Goal: Task Accomplishment & Management: Complete application form

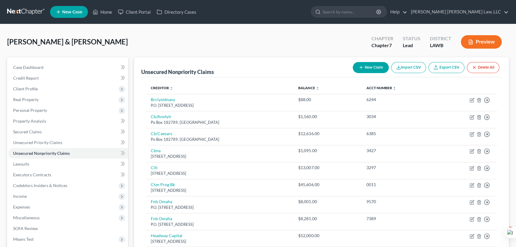
click at [30, 7] on link at bounding box center [26, 12] width 38 height 11
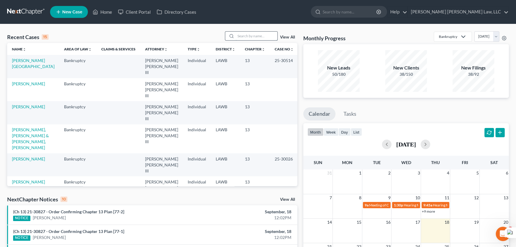
click at [238, 38] on input "search" at bounding box center [257, 36] width 42 height 9
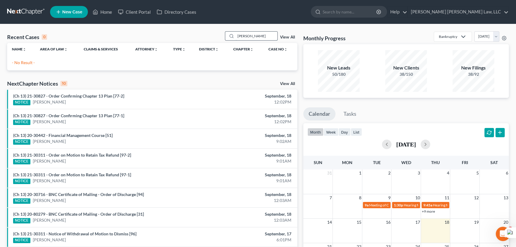
click at [237, 35] on input "[PERSON_NAME]" at bounding box center [257, 36] width 42 height 9
click at [238, 35] on input "[PERSON_NAME]" at bounding box center [257, 36] width 42 height 9
type input "[PERSON_NAME]"
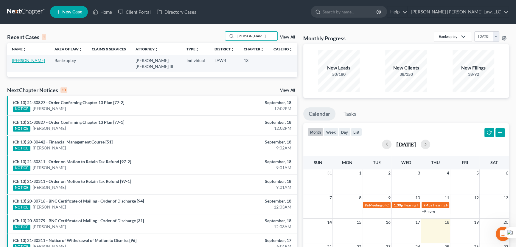
click at [25, 60] on link "[PERSON_NAME]" at bounding box center [28, 60] width 33 height 5
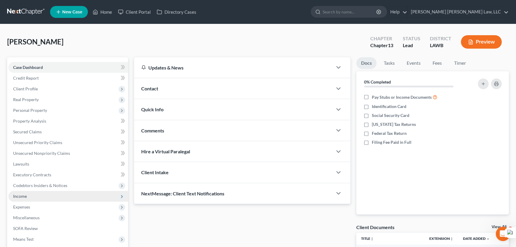
click at [35, 197] on span "Income" at bounding box center [68, 196] width 120 height 11
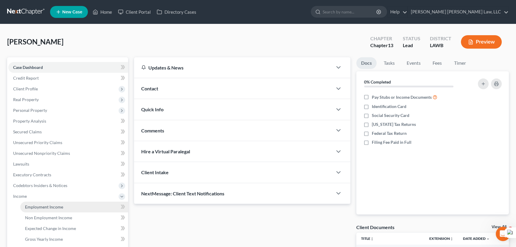
drag, startPoint x: 37, startPoint y: 204, endPoint x: 36, endPoint y: 209, distance: 5.6
click at [37, 204] on span "Employment Income" at bounding box center [44, 206] width 38 height 5
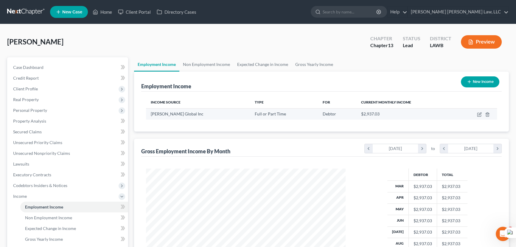
click at [479, 110] on td at bounding box center [476, 113] width 41 height 11
click at [480, 112] on icon "button" at bounding box center [479, 114] width 5 height 5
select select "0"
select select "15"
select select "2"
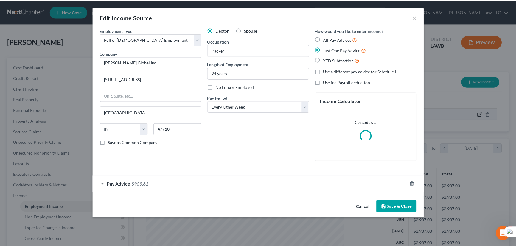
scroll to position [107, 213]
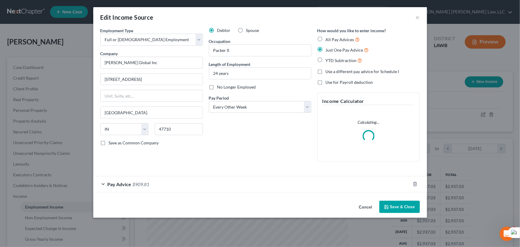
click at [399, 205] on button "Save & Close" at bounding box center [399, 207] width 41 height 13
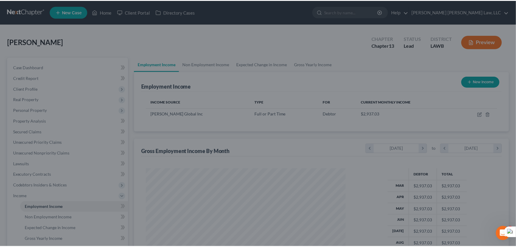
scroll to position [297993, 297888]
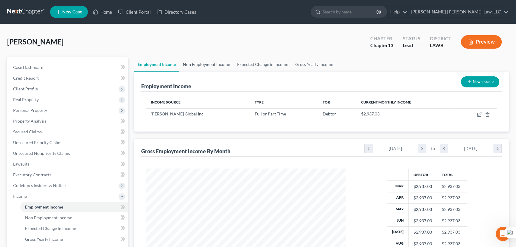
click at [207, 63] on link "Non Employment Income" at bounding box center [206, 64] width 54 height 14
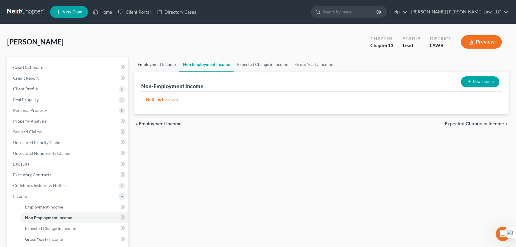
drag, startPoint x: 159, startPoint y: 66, endPoint x: 164, endPoint y: 66, distance: 4.8
click at [159, 66] on link "Employment Income" at bounding box center [156, 64] width 45 height 14
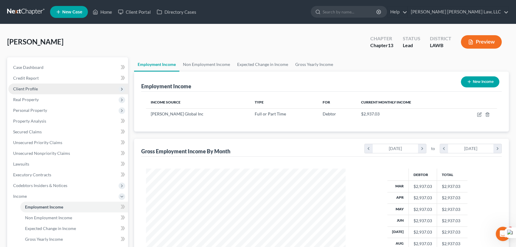
click at [52, 84] on span "Client Profile" at bounding box center [68, 88] width 120 height 11
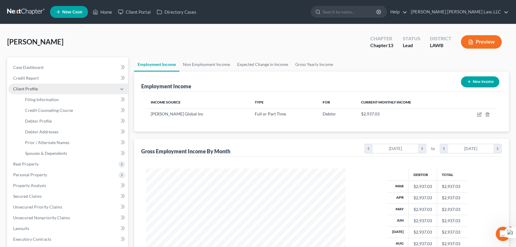
click at [52, 93] on span "Client Profile" at bounding box center [68, 88] width 120 height 11
click at [53, 86] on span "Client Profile" at bounding box center [68, 88] width 120 height 11
click at [55, 99] on span "Filing Information" at bounding box center [42, 99] width 34 height 5
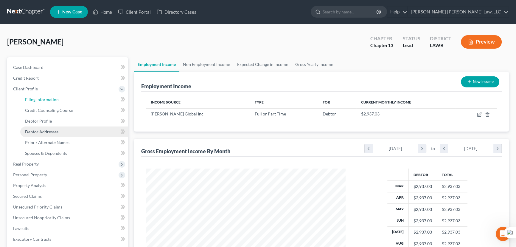
select select "1"
select select "0"
select select "3"
select select "19"
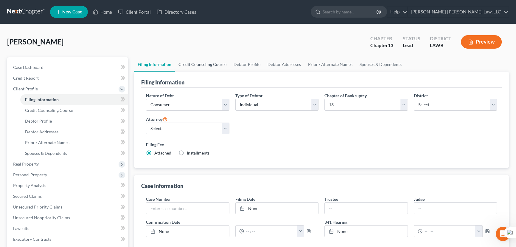
click at [221, 63] on link "Credit Counseling Course" at bounding box center [202, 64] width 55 height 14
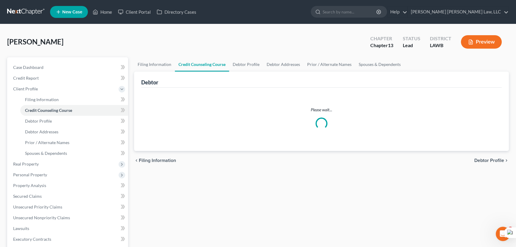
click at [185, 63] on link "Credit Counseling Course" at bounding box center [202, 64] width 54 height 14
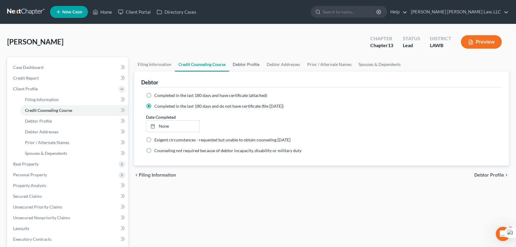
click at [247, 64] on link "Debtor Profile" at bounding box center [246, 64] width 34 height 14
select select "4"
select select "2"
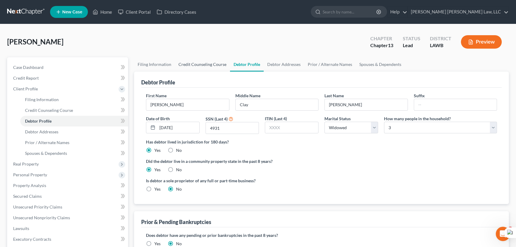
click at [187, 69] on link "Credit Counseling Course" at bounding box center [202, 64] width 55 height 14
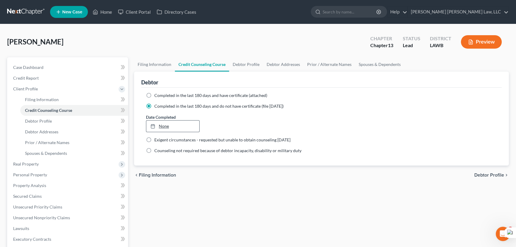
click at [161, 123] on link "None" at bounding box center [172, 125] width 53 height 11
type input "[DATE]"
click at [245, 68] on link "Debtor Profile" at bounding box center [246, 64] width 34 height 14
select select "4"
select select "2"
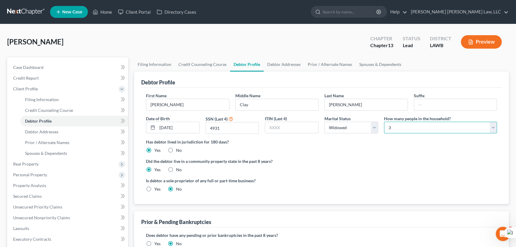
click at [386, 127] on select "Select 1 2 3 4 5 6 7 8 9 10 11 12 13 14 15 16 17 18 19 20" at bounding box center [440, 128] width 113 height 12
click at [335, 40] on div "[PERSON_NAME] Upgraded Chapter Chapter 13 Status Lead District LAWB Preview" at bounding box center [258, 44] width 502 height 26
drag, startPoint x: 294, startPoint y: 65, endPoint x: 301, endPoint y: 64, distance: 6.6
click at [294, 65] on link "Debtor Addresses" at bounding box center [284, 64] width 41 height 14
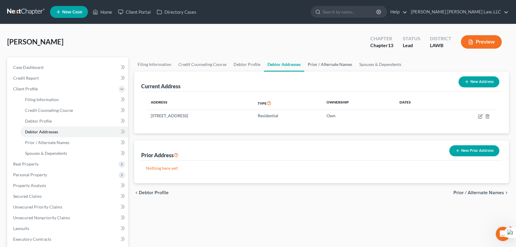
click at [339, 68] on link "Prior / Alternate Names" at bounding box center [330, 64] width 52 height 14
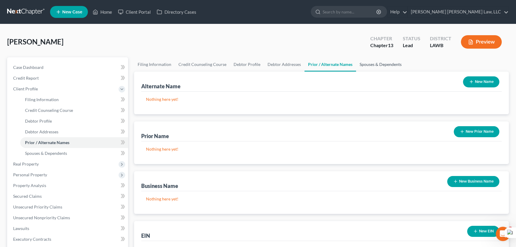
click at [388, 66] on link "Spouses & Dependents" at bounding box center [380, 64] width 49 height 14
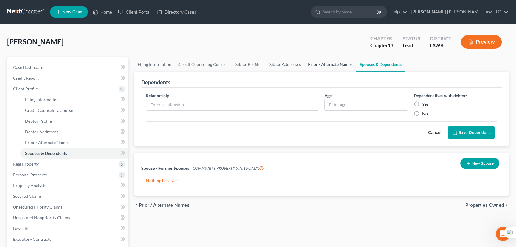
click at [328, 66] on link "Prior / Alternate Names" at bounding box center [331, 64] width 52 height 14
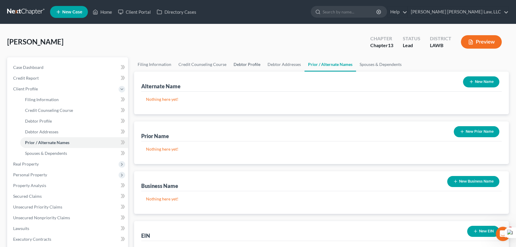
click at [250, 65] on link "Debtor Profile" at bounding box center [247, 64] width 34 height 14
select select "4"
select select "2"
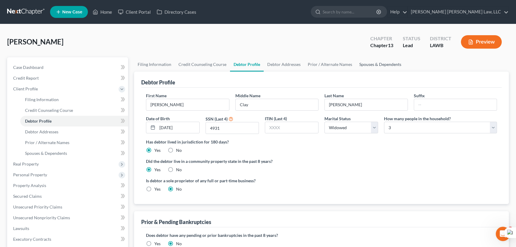
click at [370, 60] on link "Spouses & Dependents" at bounding box center [380, 64] width 49 height 14
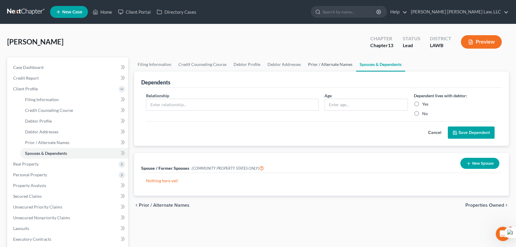
click at [334, 63] on link "Prior / Alternate Names" at bounding box center [331, 64] width 52 height 14
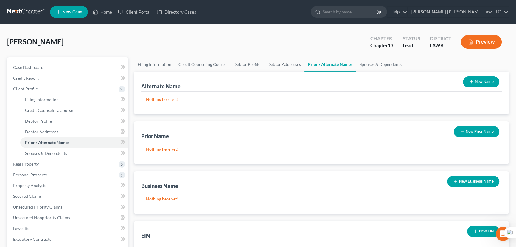
click at [478, 83] on button "New Name" at bounding box center [481, 81] width 36 height 11
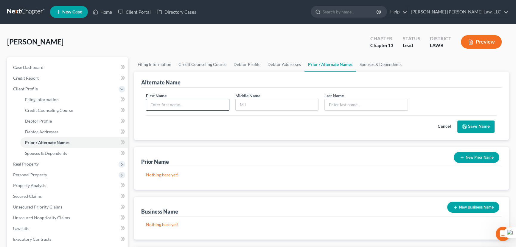
click at [213, 103] on input "text" at bounding box center [187, 104] width 83 height 11
type input "[PERSON_NAME]"
type input "C"
type input "[PERSON_NAME]"
click at [477, 126] on button "Save Name" at bounding box center [476, 126] width 37 height 13
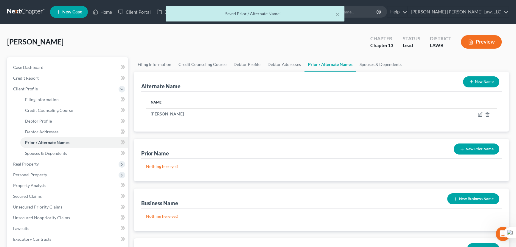
click at [479, 80] on button "New Name" at bounding box center [481, 81] width 36 height 11
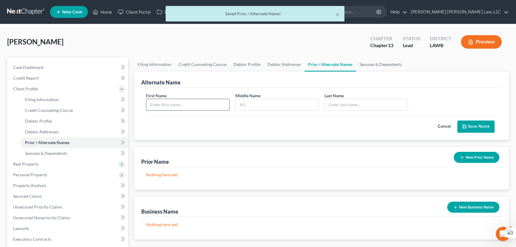
click at [203, 103] on input "text" at bounding box center [187, 104] width 83 height 11
type input "[PERSON_NAME]"
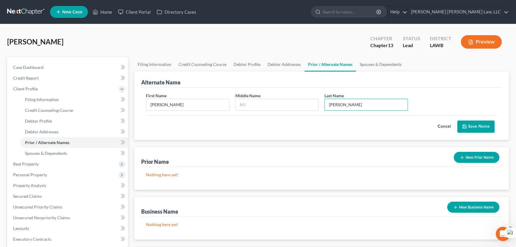
type input "[PERSON_NAME]"
click at [481, 120] on button "Save Name" at bounding box center [476, 126] width 37 height 13
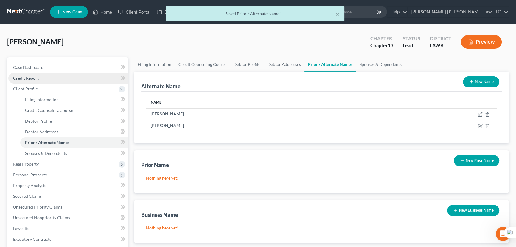
click at [44, 75] on link "Credit Report" at bounding box center [68, 78] width 120 height 11
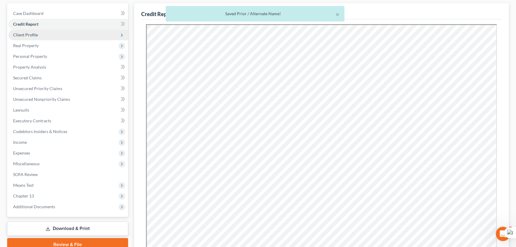
click at [21, 38] on span "Client Profile" at bounding box center [68, 35] width 120 height 11
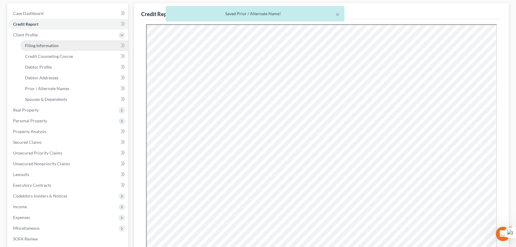
click at [31, 45] on span "Filing Information" at bounding box center [42, 45] width 34 height 5
select select "1"
select select "0"
select select "3"
select select "36"
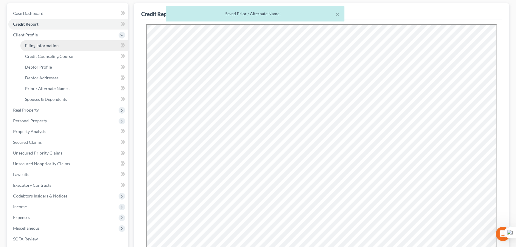
select select "0"
select select "19"
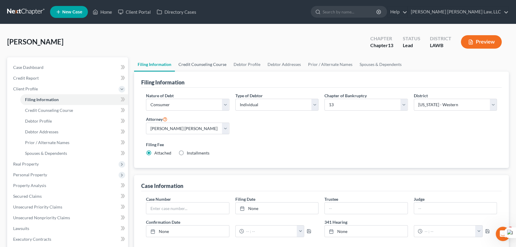
click at [203, 60] on link "Credit Counseling Course" at bounding box center [202, 64] width 55 height 14
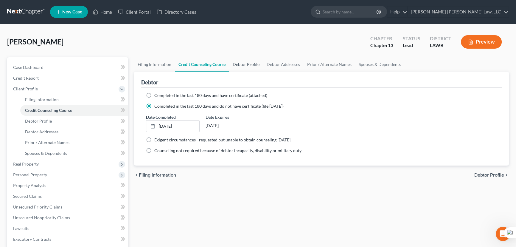
click at [249, 63] on link "Debtor Profile" at bounding box center [246, 64] width 34 height 14
select select "4"
select select "2"
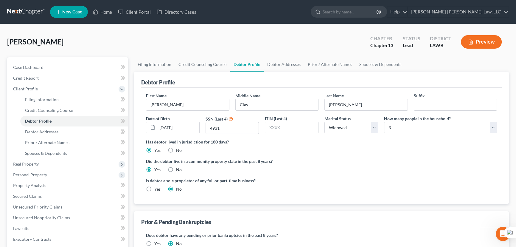
click at [257, 63] on link "Debtor Profile" at bounding box center [247, 64] width 34 height 14
click at [272, 65] on link "Debtor Addresses" at bounding box center [284, 64] width 41 height 14
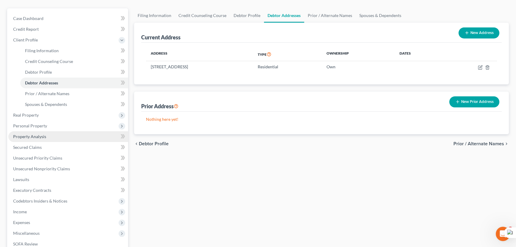
scroll to position [54, 0]
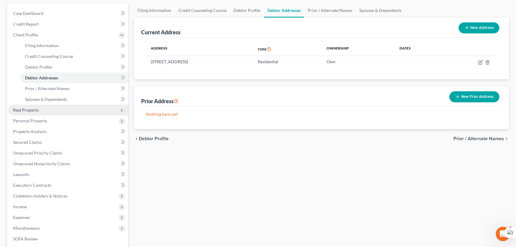
click at [66, 109] on span "Real Property" at bounding box center [68, 110] width 120 height 11
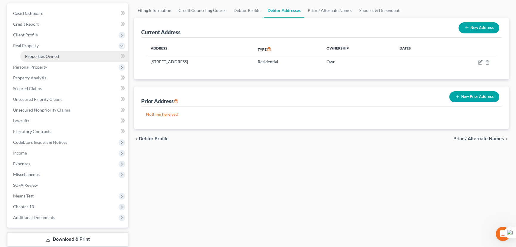
click at [71, 57] on link "Properties Owned" at bounding box center [74, 56] width 108 height 11
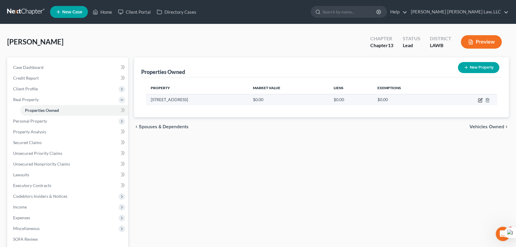
click at [482, 98] on icon "button" at bounding box center [480, 100] width 5 height 5
select select "19"
select select "0"
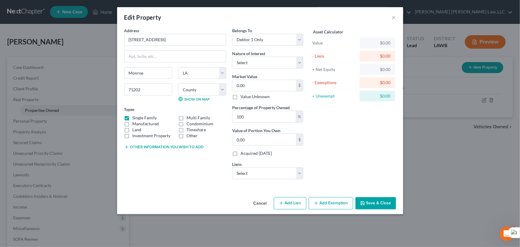
click at [133, 129] on label "Land" at bounding box center [137, 130] width 9 height 6
click at [135, 129] on input "Land" at bounding box center [137, 129] width 4 height 4
checkbox input "true"
click at [280, 87] on input "0.00" at bounding box center [264, 85] width 63 height 11
click at [254, 83] on input "0.00" at bounding box center [264, 85] width 63 height 11
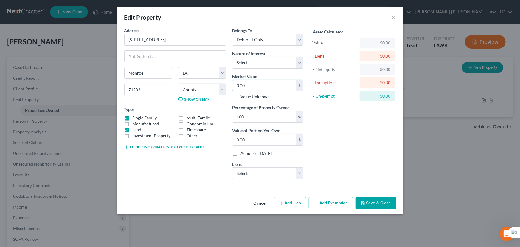
drag, startPoint x: 254, startPoint y: 85, endPoint x: 209, endPoint y: 86, distance: 45.3
click at [209, 86] on div "Address * [GEOGRAPHIC_DATA] [GEOGRAPHIC_DATA] [US_STATE][GEOGRAPHIC_DATA] [GEOG…" at bounding box center [213, 105] width 185 height 157
type input "6"
type input "6.00"
type input "63"
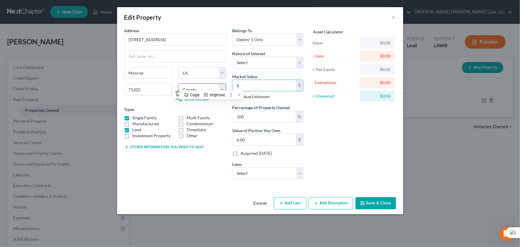
type input "63.00"
type input "631"
type input "631.00"
type input "6315"
type input "6,315.00"
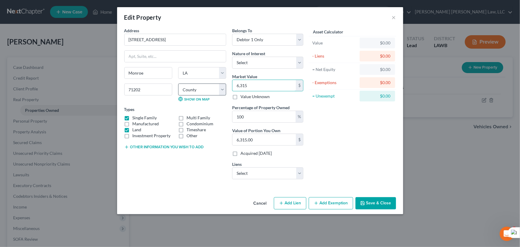
type input "6,3153"
type input "63,153.00"
type input "63,153"
click at [328, 200] on button "Add Exemption" at bounding box center [331, 203] width 44 height 13
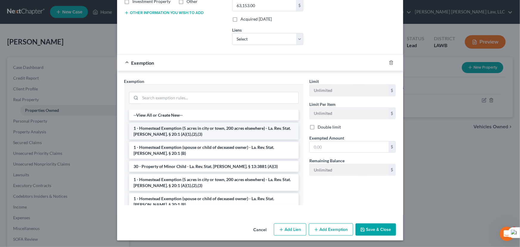
click at [211, 129] on li "1 - Homestead Exemption (5 acres in city or town, 200 acres elsewhere) - La. Re…" at bounding box center [214, 131] width 170 height 17
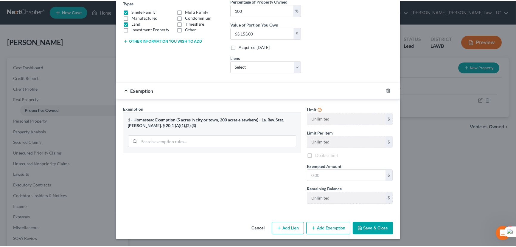
scroll to position [106, 0]
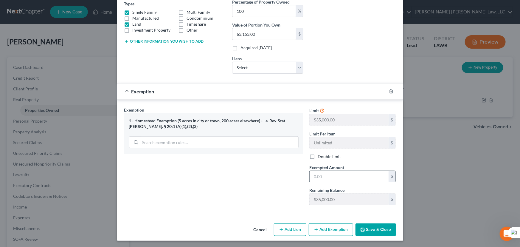
drag, startPoint x: 332, startPoint y: 175, endPoint x: 338, endPoint y: 175, distance: 6.3
click at [332, 175] on input "text" at bounding box center [349, 176] width 79 height 11
type input "35,000"
click at [374, 232] on button "Save & Close" at bounding box center [376, 229] width 41 height 13
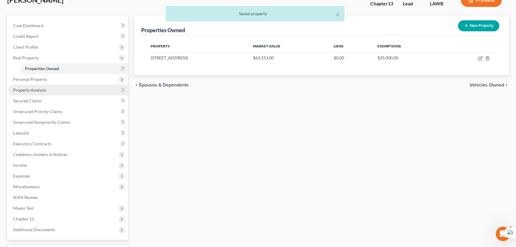
scroll to position [54, 0]
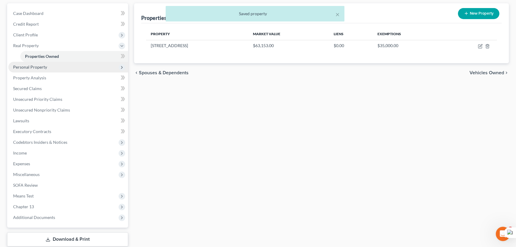
click at [44, 66] on span "Personal Property" at bounding box center [30, 66] width 34 height 5
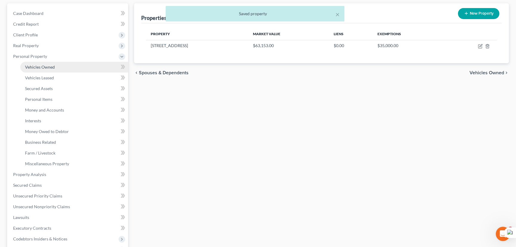
click at [52, 71] on link "Vehicles Owned" at bounding box center [74, 67] width 108 height 11
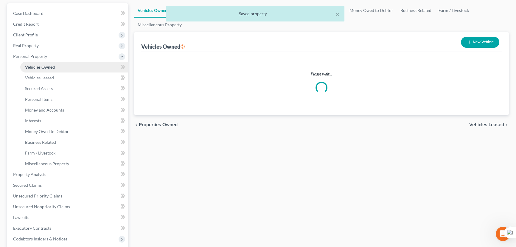
scroll to position [27, 0]
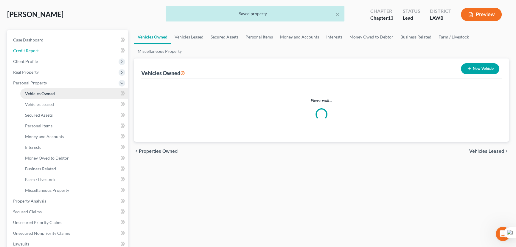
click at [58, 67] on ul "Case Dashboard Payments Invoices Payments Payments Credit Report Client Profile" at bounding box center [68, 190] width 120 height 311
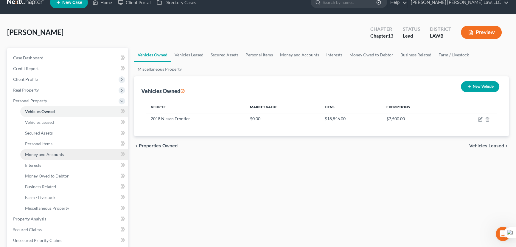
scroll to position [27, 0]
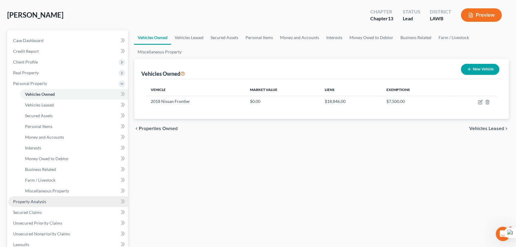
click at [51, 205] on link "Property Analysis" at bounding box center [68, 201] width 120 height 11
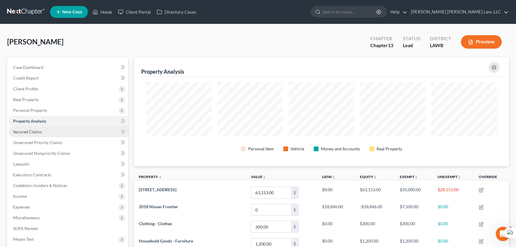
click at [45, 128] on link "Secured Claims" at bounding box center [68, 131] width 120 height 11
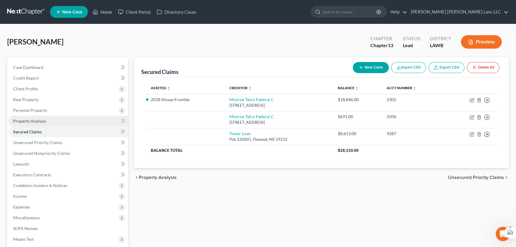
drag, startPoint x: 30, startPoint y: 114, endPoint x: 32, endPoint y: 117, distance: 4.2
click at [30, 113] on span "Personal Property" at bounding box center [68, 110] width 120 height 11
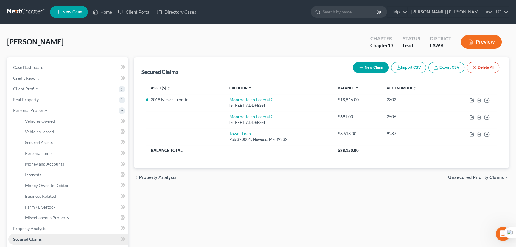
click at [38, 240] on span "Secured Claims" at bounding box center [27, 238] width 29 height 5
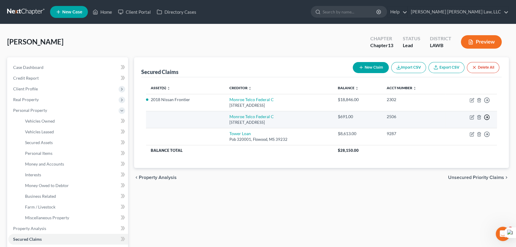
click at [487, 116] on polyline "button" at bounding box center [487, 117] width 1 height 2
click at [463, 134] on link "Move to F" at bounding box center [460, 132] width 50 height 10
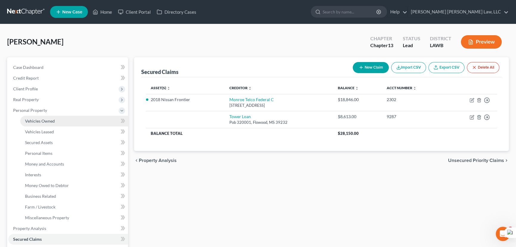
drag, startPoint x: 53, startPoint y: 121, endPoint x: 59, endPoint y: 121, distance: 6.0
click at [53, 121] on span "Vehicles Owned" at bounding box center [40, 120] width 30 height 5
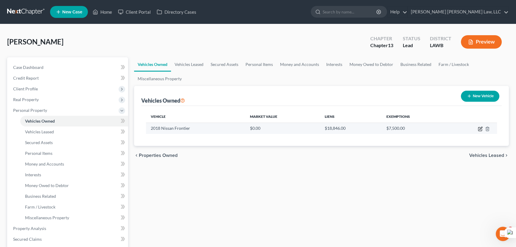
click at [478, 126] on icon "button" at bounding box center [480, 128] width 5 height 5
select select "0"
select select "8"
select select "2"
select select "0"
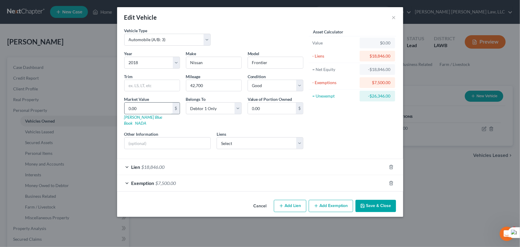
click at [162, 107] on input "0.00" at bounding box center [149, 108] width 48 height 11
type input "2"
type input "2.00"
type input "20"
type input "20.00"
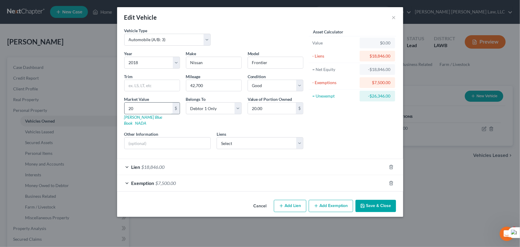
type input "201"
type input "201.00"
type input "2010"
type input "2,010.00"
type input "2,0100"
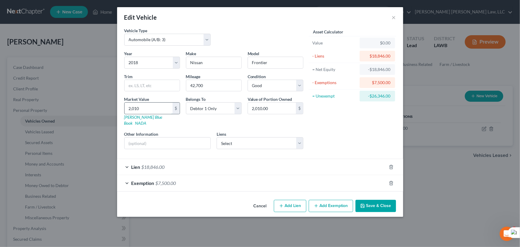
type input "20,100.00"
type input "20,100"
click at [376, 200] on button "Save & Close" at bounding box center [376, 206] width 41 height 13
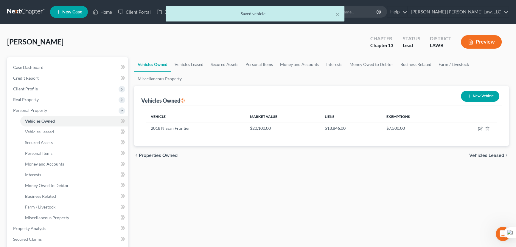
click at [267, 55] on div "[PERSON_NAME] Upgraded Chapter Chapter 13 Status Lead District LAWB Preview" at bounding box center [258, 44] width 502 height 26
click at [263, 61] on link "Personal Items" at bounding box center [259, 64] width 35 height 14
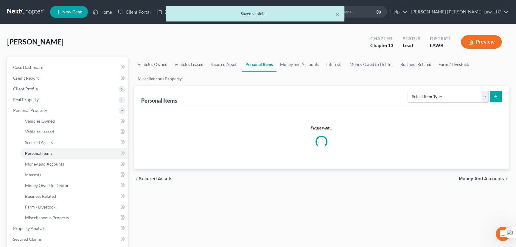
scroll to position [54, 0]
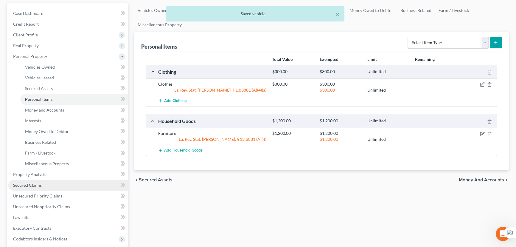
click at [44, 184] on link "Secured Claims" at bounding box center [68, 185] width 120 height 11
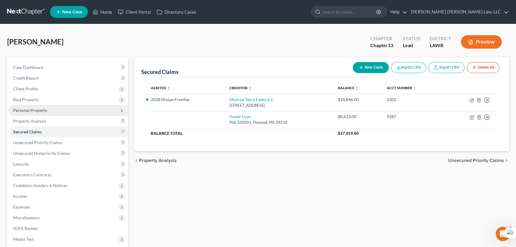
click at [63, 109] on span "Personal Property" at bounding box center [68, 110] width 120 height 11
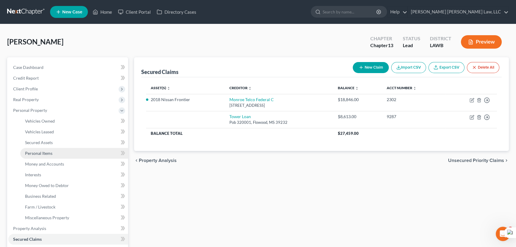
click at [71, 151] on link "Personal Items" at bounding box center [74, 153] width 108 height 11
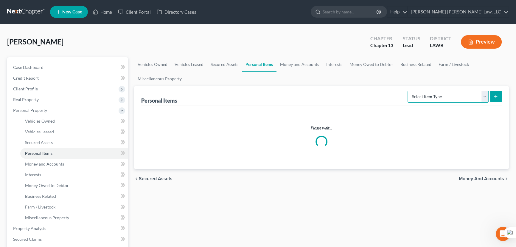
click at [458, 94] on select "Select Item Type Clothing (A/B: 11) Collectibles Of Value (A/B: 8) Electronics …" at bounding box center [448, 97] width 81 height 12
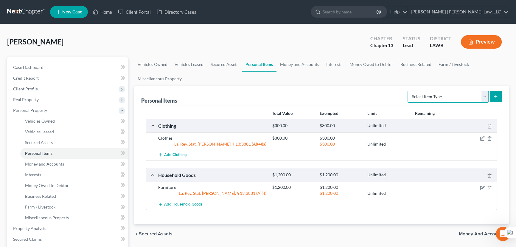
select select "household_goods"
click at [409, 91] on select "Select Item Type Clothing (A/B: 11) Collectibles Of Value (A/B: 8) Electronics …" at bounding box center [448, 97] width 81 height 12
click at [497, 92] on button "submit" at bounding box center [496, 97] width 12 height 12
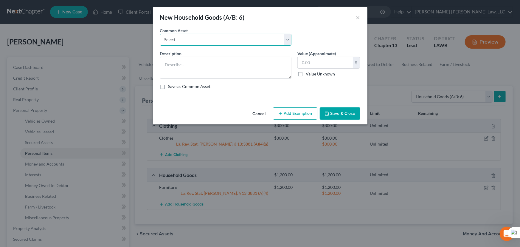
click at [179, 35] on select "Select Furniture Movables 2002 Chevy Tahoe 231,000 miles Movables Movables Mova…" at bounding box center [225, 40] width 131 height 12
select select "1"
click at [160, 34] on select "Select Furniture Movables 2002 Chevy Tahoe 231,000 miles Movables Movables Mova…" at bounding box center [225, 40] width 131 height 12
type textarea "Movables"
click at [334, 63] on input "3,600.00" at bounding box center [325, 62] width 55 height 11
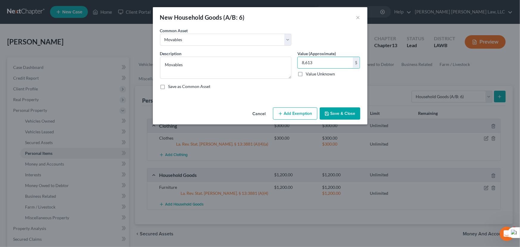
type input "8,613"
click at [347, 110] on button "Save & Close" at bounding box center [340, 113] width 41 height 13
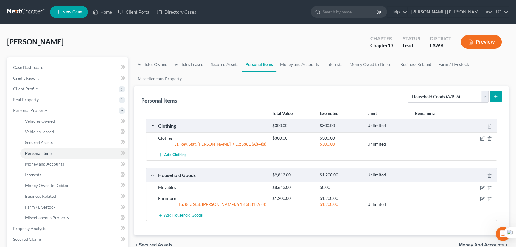
click at [296, 56] on div "[PERSON_NAME] Upgraded Chapter Chapter 13 Status Lead District LAWB Preview" at bounding box center [258, 44] width 502 height 26
click at [297, 63] on link "Money and Accounts" at bounding box center [300, 64] width 46 height 14
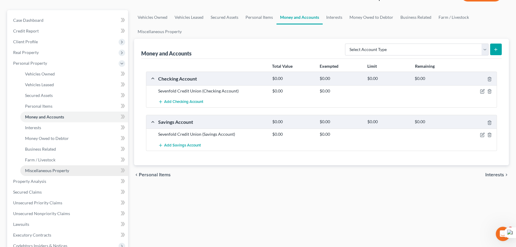
scroll to position [81, 0]
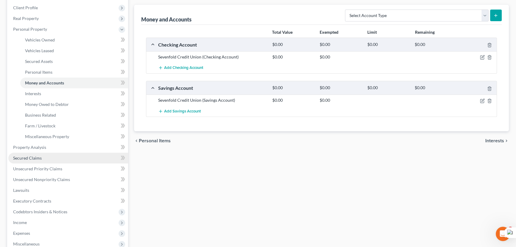
click at [76, 154] on link "Secured Claims" at bounding box center [68, 158] width 120 height 11
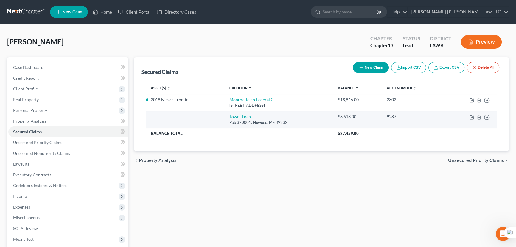
click at [469, 117] on td "Move to E Move to F Move to G Move to Notice Only" at bounding box center [471, 119] width 52 height 17
click at [471, 117] on icon "button" at bounding box center [472, 116] width 3 height 3
select select "25"
select select "0"
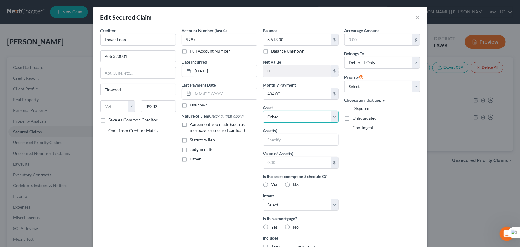
drag, startPoint x: 311, startPoint y: 111, endPoint x: 311, endPoint y: 115, distance: 4.2
click at [311, 111] on select "Select Other Multiple Assets Household Goods - Movables - $8613.0 Clothing - Cl…" at bounding box center [300, 117] width 75 height 12
select select "2"
click at [263, 111] on select "Select Other Multiple Assets Household Goods - Movables - $8613.0 Clothing - Cl…" at bounding box center [300, 117] width 75 height 12
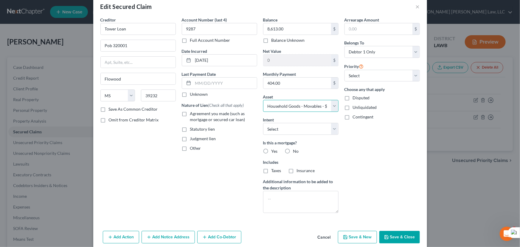
scroll to position [27, 0]
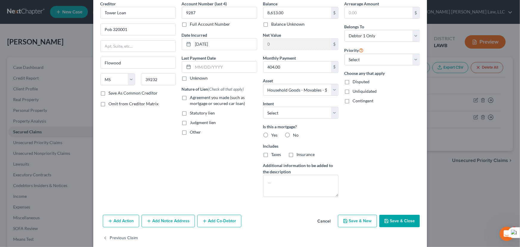
click at [190, 97] on label "Agreement you made (such as mortgage or secured car loan)" at bounding box center [223, 100] width 67 height 12
click at [193, 97] on input "Agreement you made (such as mortgage or secured car loan)" at bounding box center [195, 96] width 4 height 4
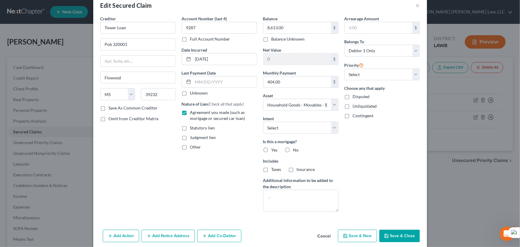
scroll to position [0, 0]
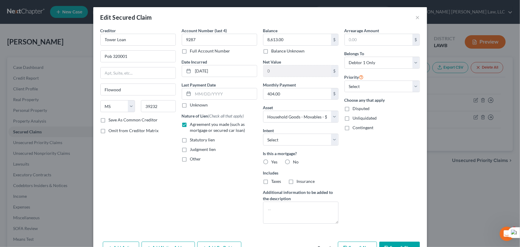
click at [190, 124] on label "Agreement you made (such as mortgage or secured car loan)" at bounding box center [223, 127] width 67 height 12
click at [193, 124] on input "Agreement you made (such as mortgage or secured car loan)" at bounding box center [195, 123] width 4 height 4
checkbox input "false"
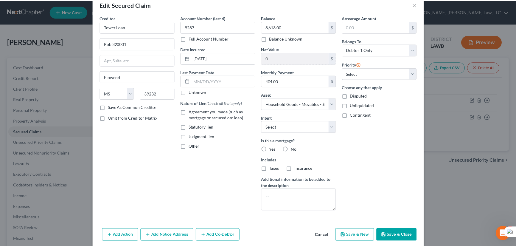
scroll to position [36, 0]
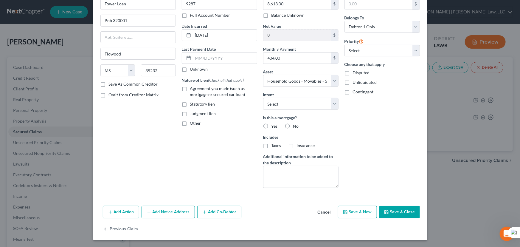
click at [402, 206] on button "Save & Close" at bounding box center [399, 212] width 41 height 13
select select
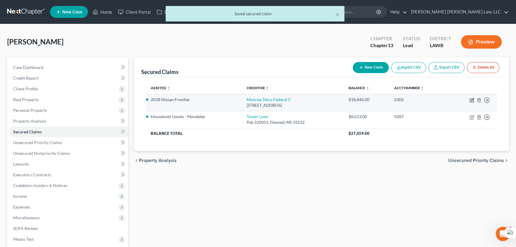
click at [472, 100] on icon "button" at bounding box center [472, 99] width 3 height 3
select select "19"
select select "4"
select select "0"
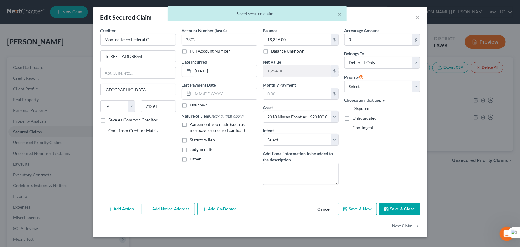
click at [190, 125] on label "Agreement you made (such as mortgage or secured car loan)" at bounding box center [223, 127] width 67 height 12
click at [193, 125] on input "Agreement you made (such as mortgage or secured car loan)" at bounding box center [195, 123] width 4 height 4
checkbox input "true"
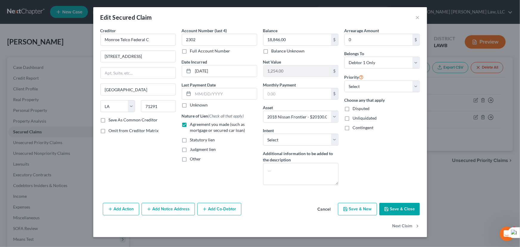
click at [398, 207] on button "Save & Close" at bounding box center [399, 209] width 41 height 13
select select
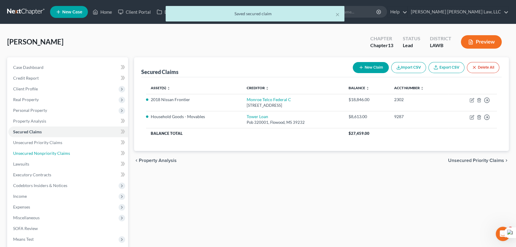
drag, startPoint x: 61, startPoint y: 154, endPoint x: 179, endPoint y: 159, distance: 118.1
click at [61, 154] on span "Unsecured Nonpriority Claims" at bounding box center [41, 153] width 57 height 5
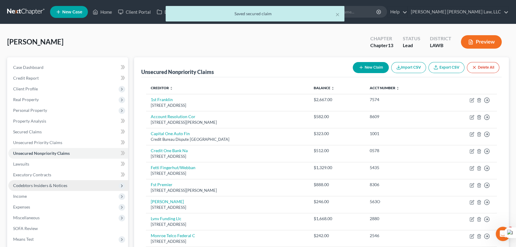
click at [68, 186] on span "Codebtors Insiders & Notices" at bounding box center [68, 185] width 120 height 11
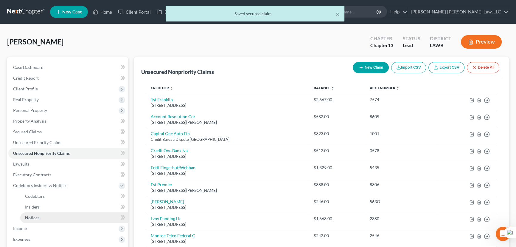
click at [55, 217] on link "Notices" at bounding box center [74, 217] width 108 height 11
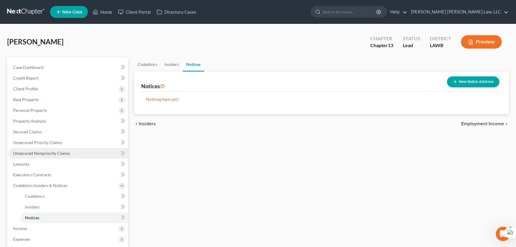
drag, startPoint x: 79, startPoint y: 151, endPoint x: 98, endPoint y: 152, distance: 19.1
click at [79, 151] on link "Unsecured Nonpriority Claims" at bounding box center [68, 153] width 120 height 11
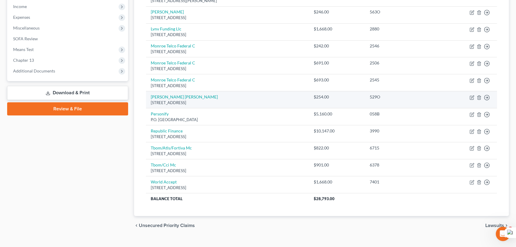
scroll to position [54, 0]
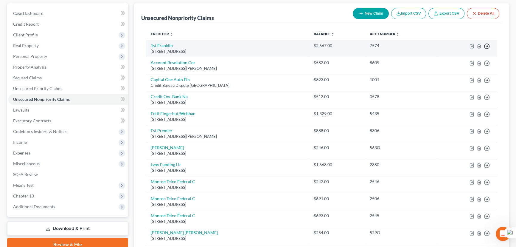
click at [488, 46] on icon "button" at bounding box center [487, 46] width 6 height 6
click at [467, 51] on link "Move to D" at bounding box center [460, 51] width 50 height 10
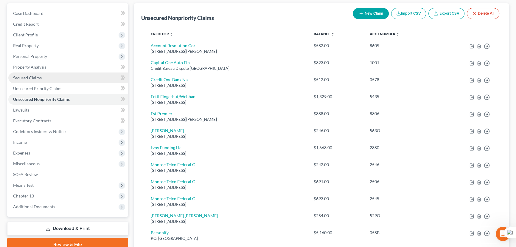
click at [69, 78] on link "Secured Claims" at bounding box center [68, 77] width 120 height 11
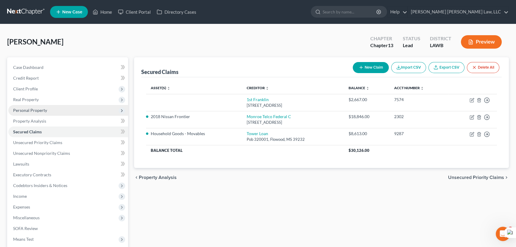
click at [54, 105] on span "Personal Property" at bounding box center [68, 110] width 120 height 11
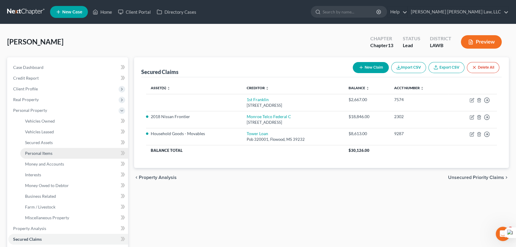
click at [66, 155] on link "Personal Items" at bounding box center [74, 153] width 108 height 11
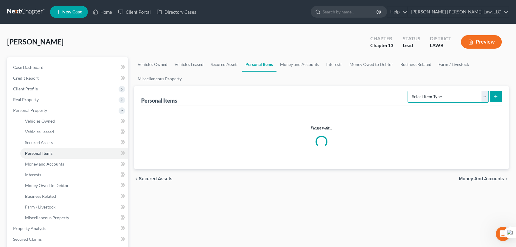
click at [435, 98] on select "Select Item Type Clothing (A/B: 11) Collectibles Of Value (A/B: 8) Electronics …" at bounding box center [448, 97] width 81 height 12
select select "household_goods"
click at [409, 91] on select "Select Item Type Clothing (A/B: 11) Collectibles Of Value (A/B: 8) Electronics …" at bounding box center [448, 97] width 81 height 12
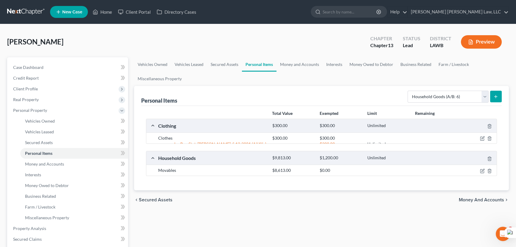
click at [502, 88] on div "Personal Items Select Item Type Clothing (A/B: 11) Collectibles Of Value (A/B: …" at bounding box center [321, 138] width 375 height 104
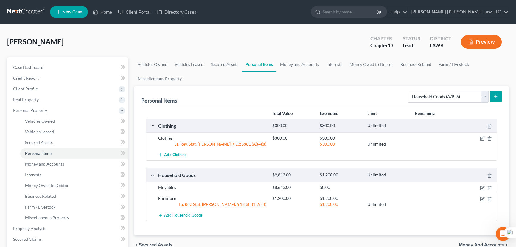
click at [498, 94] on icon "submit" at bounding box center [496, 96] width 5 height 5
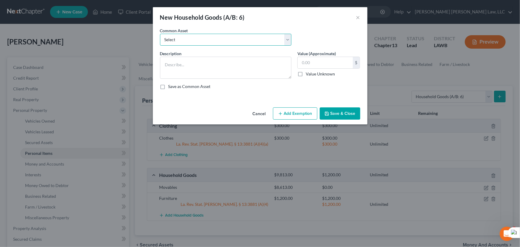
click at [178, 43] on select "Select Furniture Movables 2002 Chevy Tahoe 231,000 miles Movables Movables Mova…" at bounding box center [225, 40] width 131 height 12
select select "1"
click at [160, 34] on select "Select Furniture Movables 2002 Chevy Tahoe 231,000 miles Movables Movables Mova…" at bounding box center [225, 40] width 131 height 12
type textarea "Movables"
click at [315, 58] on input "3,600.00" at bounding box center [325, 62] width 55 height 11
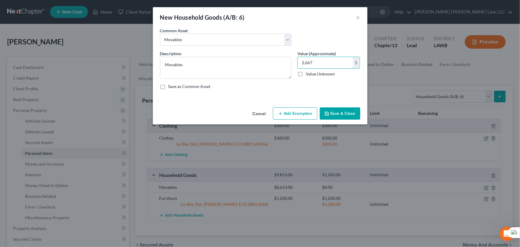
type input "2,667"
click at [333, 108] on button "Save & Close" at bounding box center [340, 113] width 41 height 13
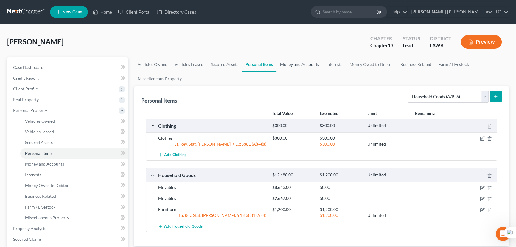
click at [301, 68] on link "Money and Accounts" at bounding box center [300, 64] width 46 height 14
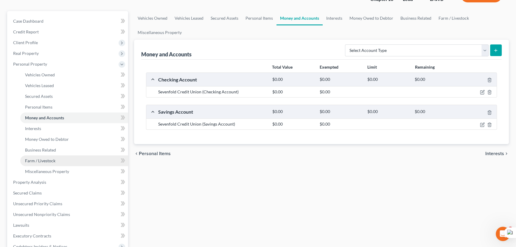
scroll to position [81, 0]
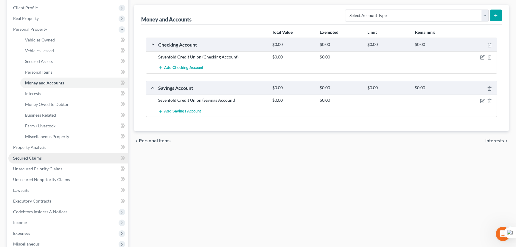
click at [42, 161] on link "Secured Claims" at bounding box center [68, 158] width 120 height 11
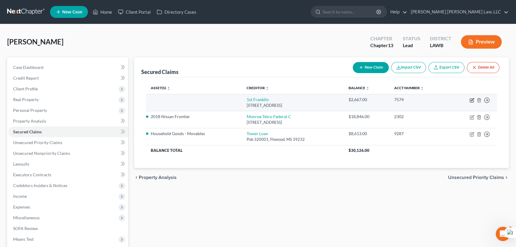
click at [470, 98] on icon "button" at bounding box center [472, 100] width 5 height 5
select select "19"
select select "0"
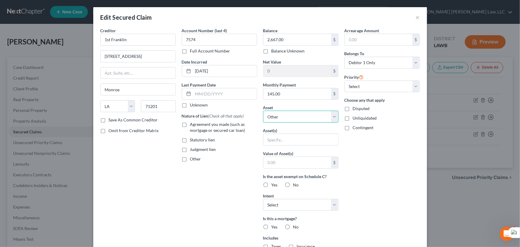
drag, startPoint x: 280, startPoint y: 119, endPoint x: 286, endPoint y: 122, distance: 7.1
click at [280, 119] on select "Select Other Multiple Assets Household Goods - Movables - $8613.0 Household Goo…" at bounding box center [300, 117] width 75 height 12
select select "3"
click at [263, 111] on select "Select Other Multiple Assets Household Goods - Movables - $8613.0 Household Goo…" at bounding box center [300, 117] width 75 height 12
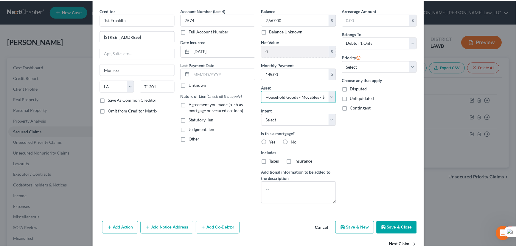
scroll to position [36, 0]
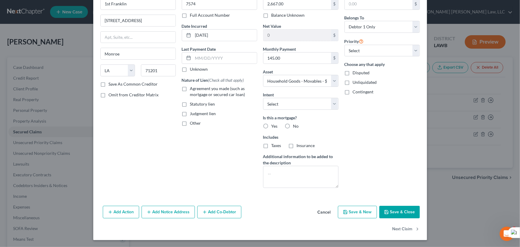
click at [405, 216] on button "Save & Close" at bounding box center [399, 212] width 41 height 13
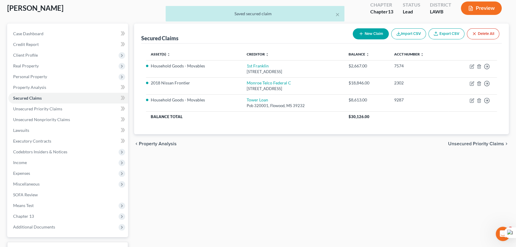
scroll to position [80, 0]
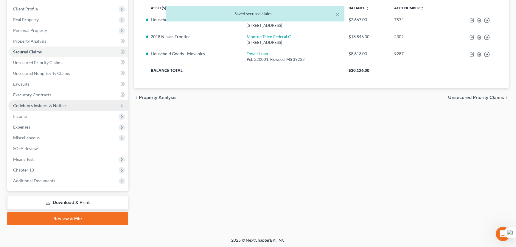
click at [59, 105] on span "Codebtors Insiders & Notices" at bounding box center [40, 105] width 54 height 5
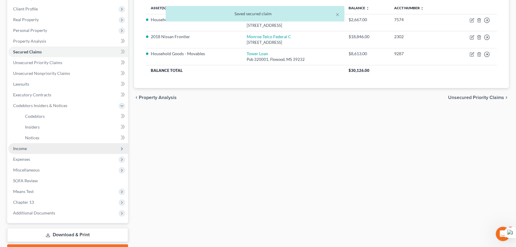
click at [63, 147] on span "Income" at bounding box center [68, 148] width 120 height 11
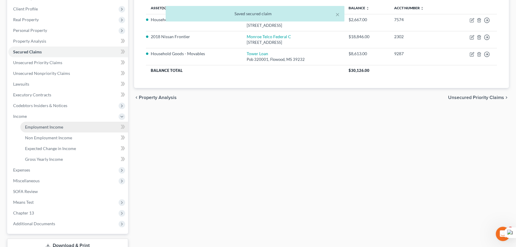
click at [63, 126] on link "Employment Income" at bounding box center [74, 127] width 108 height 11
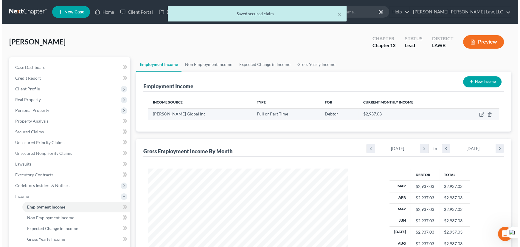
scroll to position [107, 212]
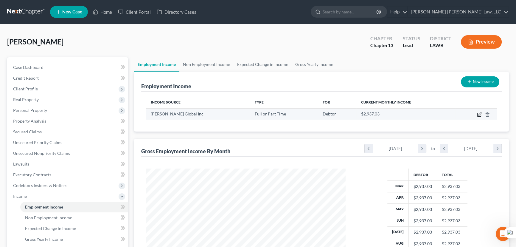
click at [478, 114] on icon "button" at bounding box center [479, 114] width 5 height 5
select select "0"
select select "15"
select select "2"
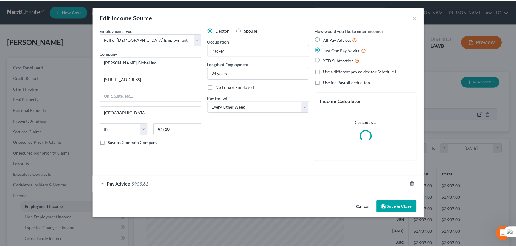
scroll to position [107, 213]
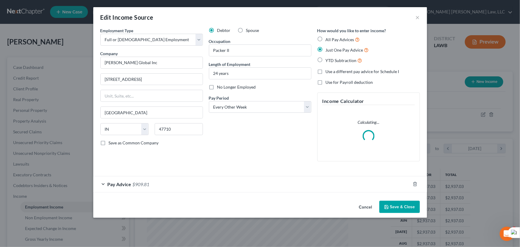
click at [396, 205] on button "Save & Close" at bounding box center [399, 207] width 41 height 13
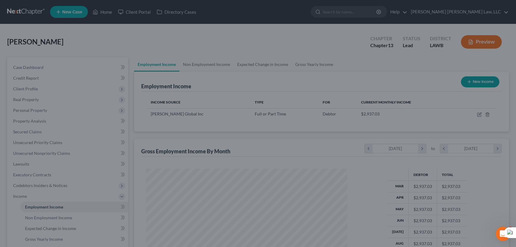
scroll to position [297993, 297888]
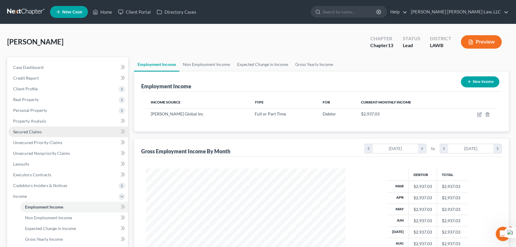
click at [21, 129] on span "Secured Claims" at bounding box center [27, 131] width 29 height 5
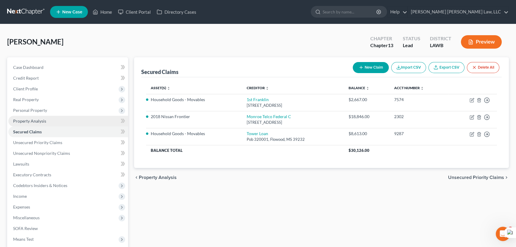
click at [61, 117] on link "Property Analysis" at bounding box center [68, 121] width 120 height 11
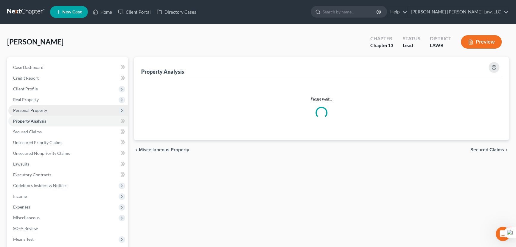
click at [54, 109] on span "Personal Property" at bounding box center [68, 110] width 120 height 11
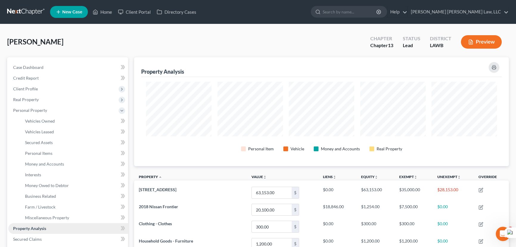
scroll to position [109, 375]
click at [58, 120] on link "Vehicles Owned" at bounding box center [74, 121] width 108 height 11
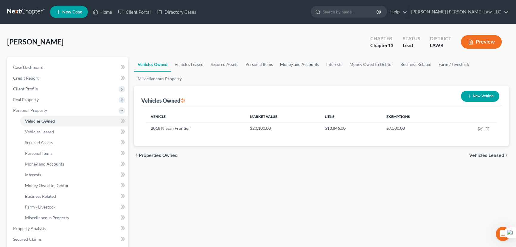
click at [302, 59] on link "Money and Accounts" at bounding box center [300, 64] width 46 height 14
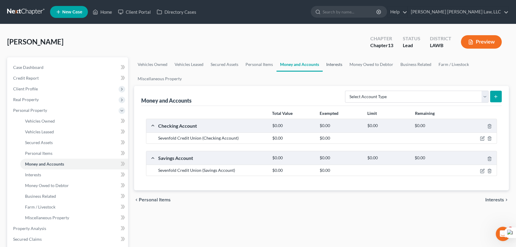
click at [334, 64] on link "Interests" at bounding box center [334, 64] width 23 height 14
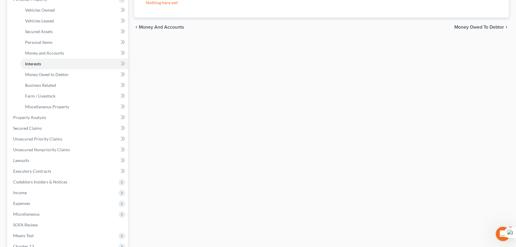
scroll to position [162, 0]
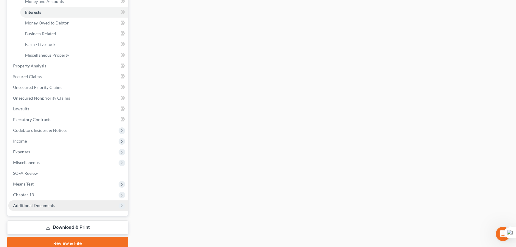
click at [56, 206] on span "Additional Documents" at bounding box center [68, 205] width 120 height 11
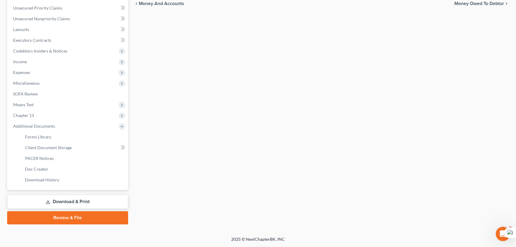
scroll to position [134, 0]
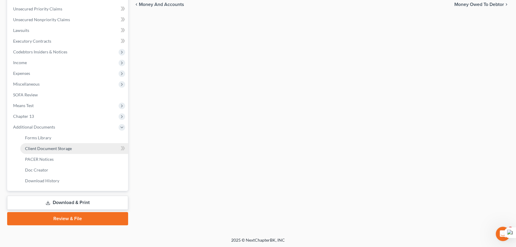
click at [75, 145] on link "Client Document Storage" at bounding box center [74, 148] width 108 height 11
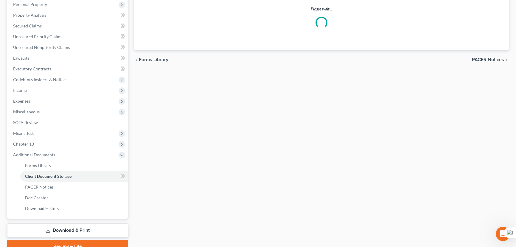
scroll to position [1, 0]
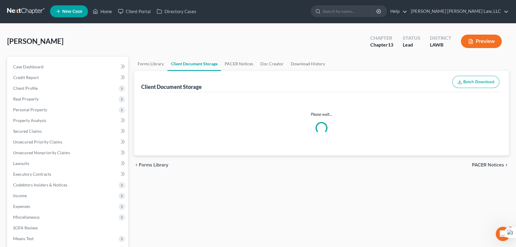
select select "9"
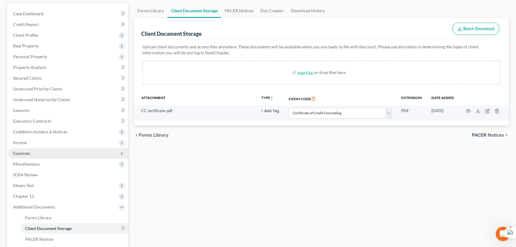
scroll to position [54, 0]
click at [63, 148] on span "Expenses" at bounding box center [68, 153] width 120 height 11
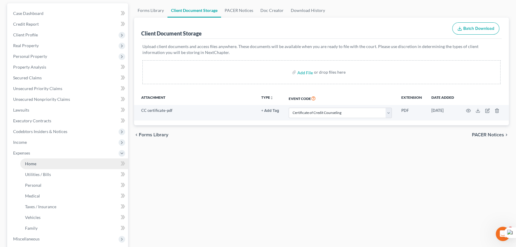
click at [63, 167] on link "Home" at bounding box center [74, 163] width 108 height 11
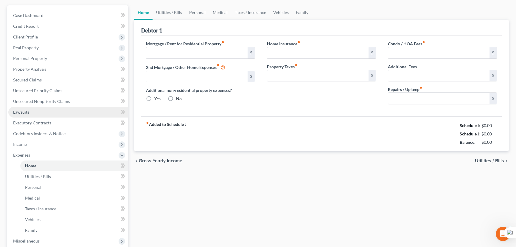
scroll to position [21, 0]
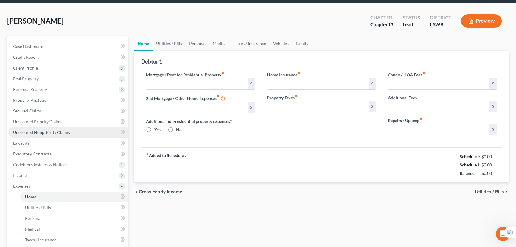
type input "0.00"
radio input "true"
type input "0.00"
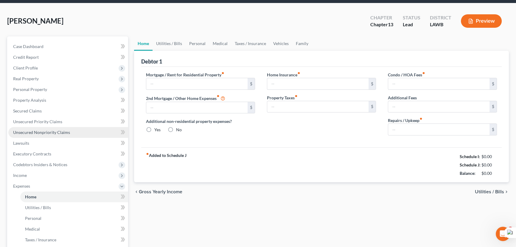
type input "0.00"
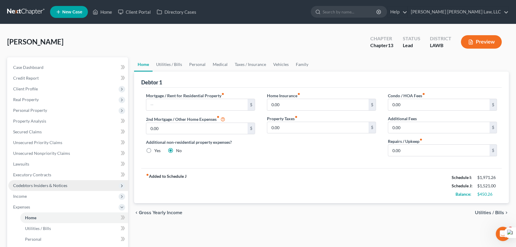
click at [69, 183] on span "Codebtors Insiders & Notices" at bounding box center [68, 185] width 120 height 11
click at [66, 216] on link "Notices" at bounding box center [74, 217] width 108 height 11
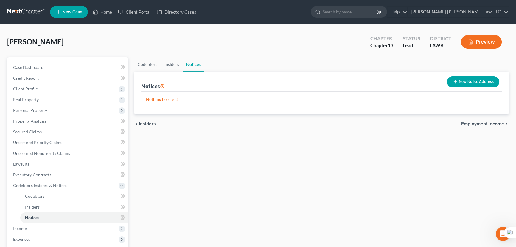
click at [462, 76] on button "New Notice Address" at bounding box center [473, 81] width 52 height 11
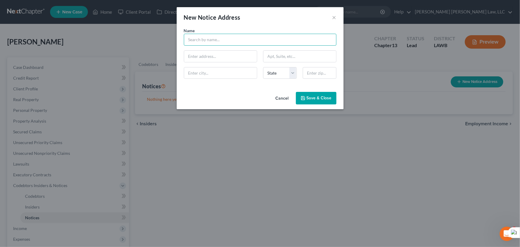
click at [189, 35] on input "text" at bounding box center [260, 40] width 153 height 12
type input "Ouachita Parish Sheriff's Office"
type input "[STREET_ADDRESS][PERSON_NAME]"
type input "Suite 301"
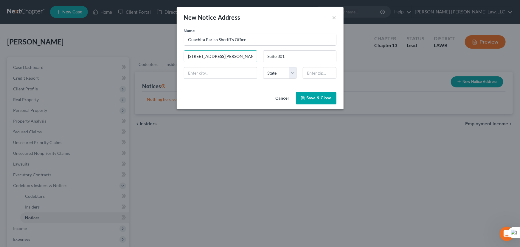
type input "Monroe"
select select "19"
type input "71201"
click at [324, 103] on button "Save & Close" at bounding box center [316, 98] width 41 height 13
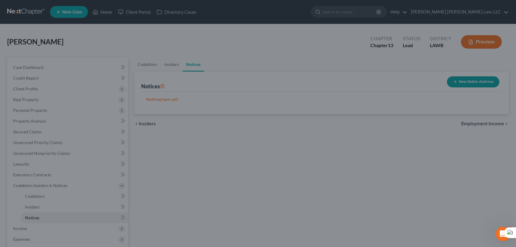
click at [323, 99] on div at bounding box center [258, 123] width 516 height 247
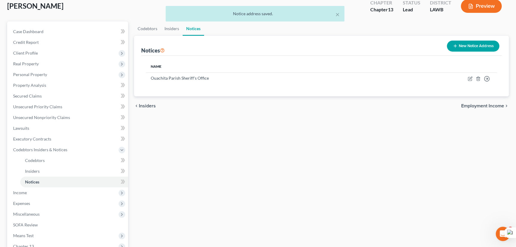
scroll to position [108, 0]
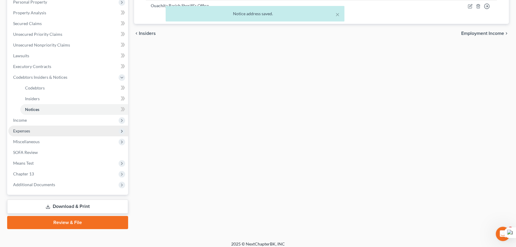
click at [61, 120] on span "Income" at bounding box center [68, 120] width 120 height 11
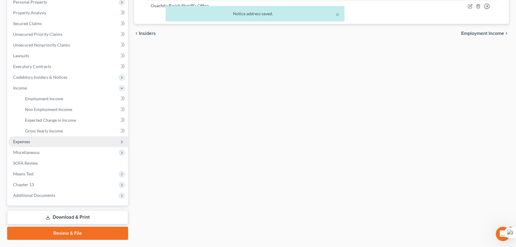
click at [68, 140] on span "Expenses" at bounding box center [68, 141] width 120 height 11
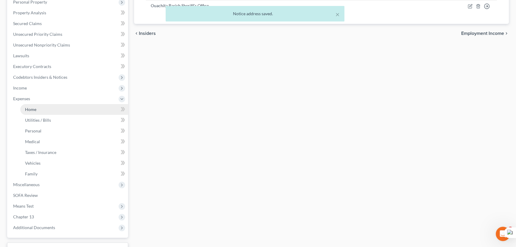
click at [68, 109] on link "Home" at bounding box center [74, 109] width 108 height 11
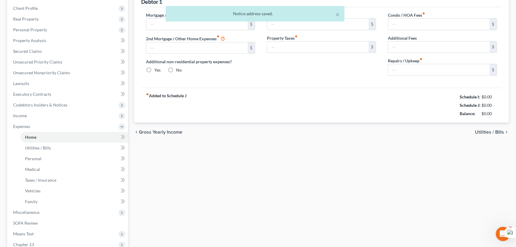
type input "0.00"
radio input "true"
type input "0.00"
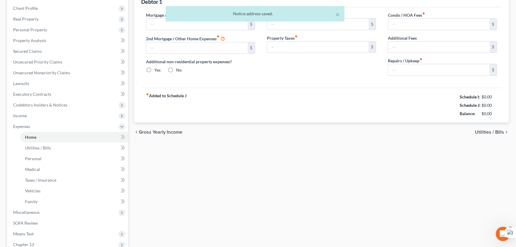
type input "0.00"
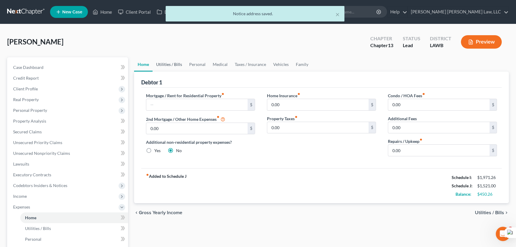
click at [165, 67] on link "Utilities / Bills" at bounding box center [169, 64] width 33 height 14
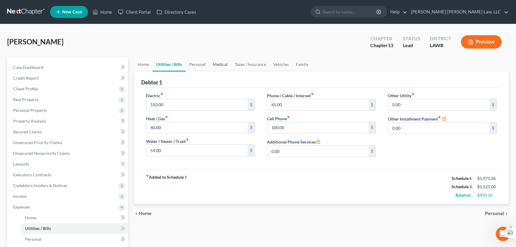
click at [209, 66] on link "Medical" at bounding box center [220, 64] width 22 height 14
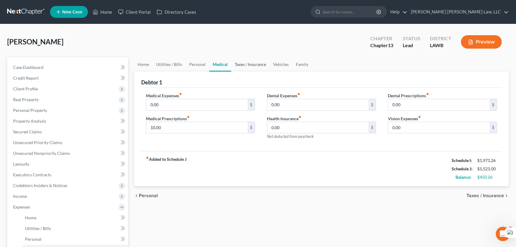
click at [236, 66] on link "Taxes / Insurance" at bounding box center [250, 64] width 38 height 14
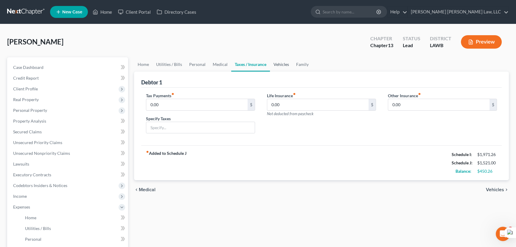
click at [285, 65] on link "Vehicles" at bounding box center [281, 64] width 23 height 14
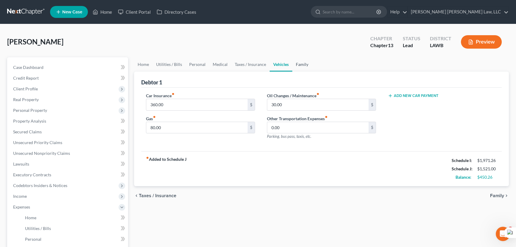
click at [306, 64] on link "Family" at bounding box center [302, 64] width 20 height 14
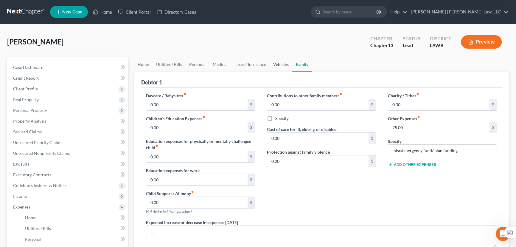
click at [278, 68] on link "Vehicles" at bounding box center [281, 64] width 23 height 14
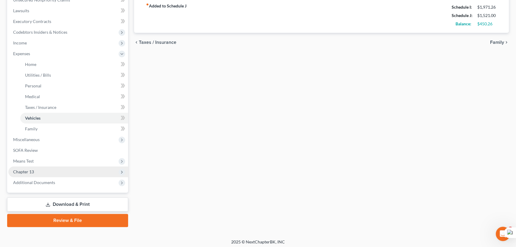
scroll to position [155, 0]
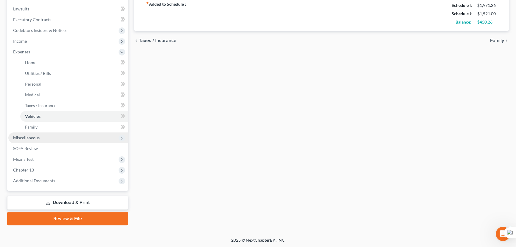
click at [71, 138] on span "Miscellaneous" at bounding box center [68, 137] width 120 height 11
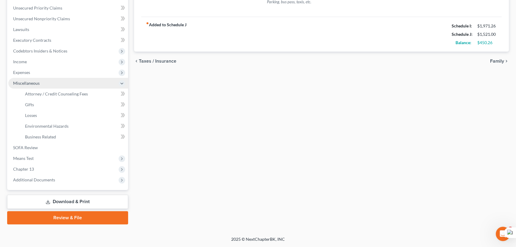
scroll to position [134, 0]
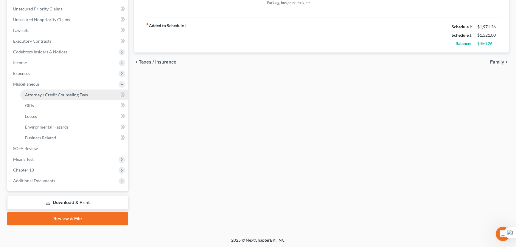
click at [78, 89] on link "Attorney / Credit Counseling Fees" at bounding box center [74, 94] width 108 height 11
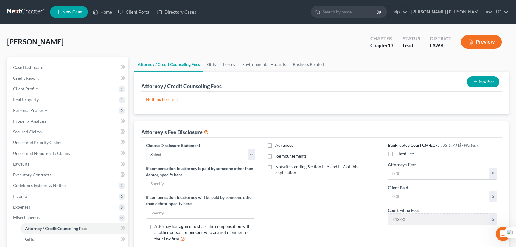
drag, startPoint x: 210, startPoint y: 148, endPoint x: 209, endPoint y: 151, distance: 3.2
click at [210, 148] on select "Select LAEB 2016 Bankruptcy Rule 2016(B) Disclosure and Application for Approva…" at bounding box center [200, 154] width 109 height 12
select select "1"
click at [146, 148] on select "Select LAEB 2016 Bankruptcy Rule 2016(B) Disclosure and Application for Approva…" at bounding box center [200, 154] width 109 height 12
click at [275, 158] on label "Reimbursements" at bounding box center [290, 156] width 31 height 6
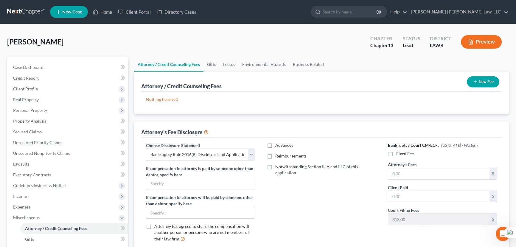
click at [278, 157] on input "Reimbursements" at bounding box center [280, 155] width 4 height 4
checkbox input "true"
click at [279, 173] on input "text" at bounding box center [317, 175] width 101 height 11
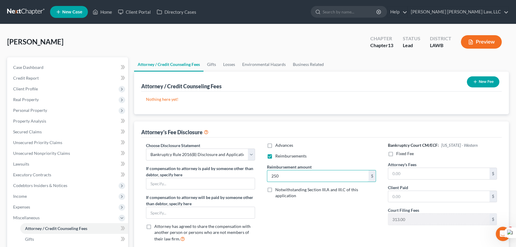
type input "250"
click at [396, 153] on label "Fixed Fee" at bounding box center [405, 154] width 18 height 6
click at [399, 153] on input "Fixed Fee" at bounding box center [401, 153] width 4 height 4
checkbox input "true"
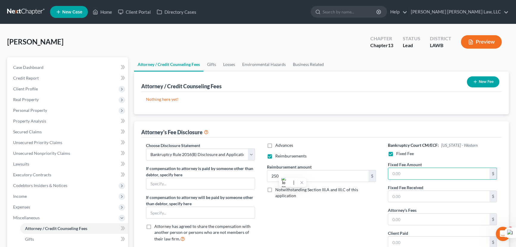
click at [411, 174] on input "text" at bounding box center [438, 173] width 101 height 11
type input "5,025"
click at [431, 218] on input "text" at bounding box center [438, 218] width 101 height 11
type input "5,025"
click at [488, 82] on button "New Fee" at bounding box center [483, 81] width 32 height 11
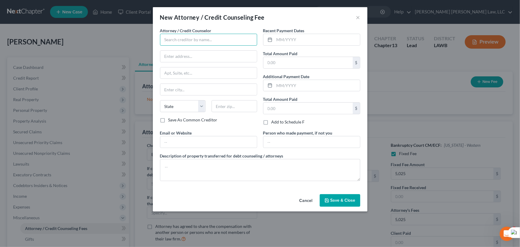
click at [197, 39] on input "text" at bounding box center [208, 40] width 97 height 12
type input "E Orum Young Law Office"
type input "[STREET_ADDRESS][US_STATE]"
type input "Monroe"
select select "19"
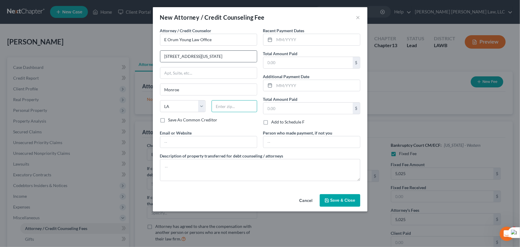
type input "71201"
click at [286, 38] on input "text" at bounding box center [318, 39] width 86 height 11
type input "09/2025"
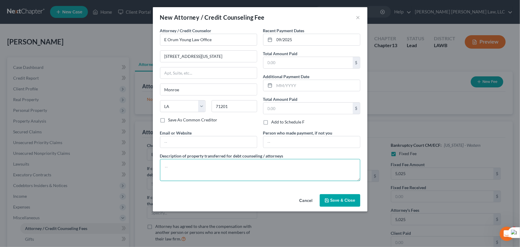
click at [275, 175] on textarea at bounding box center [260, 170] width 200 height 22
click at [321, 69] on div "Recent Payment Dates 09/2025 Total Amount Paid $ Additional Payment Date Total …" at bounding box center [311, 78] width 103 height 102
click at [321, 63] on input "text" at bounding box center [308, 62] width 89 height 11
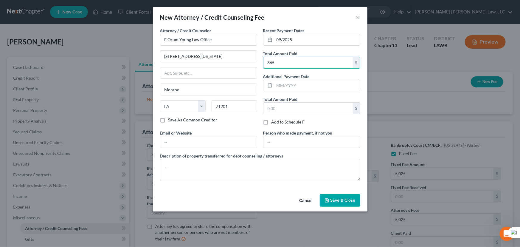
type input "365"
drag, startPoint x: 240, startPoint y: 158, endPoint x: 238, endPoint y: 167, distance: 8.8
click at [240, 160] on div "Description of property transferred for debt counseling / attorneys" at bounding box center [260, 167] width 206 height 28
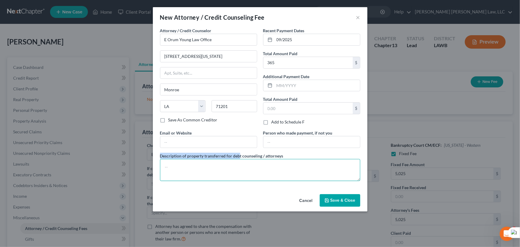
click at [238, 167] on html "Home New Case Client Portal Directory Cases [PERSON_NAME] [PERSON_NAME] Law, LL…" at bounding box center [260, 190] width 520 height 381
type textarea "v"
type textarea "credit report, credit counseling, filing fee"
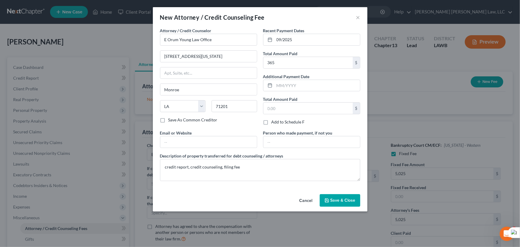
click at [352, 197] on button "Save & Close" at bounding box center [340, 200] width 41 height 13
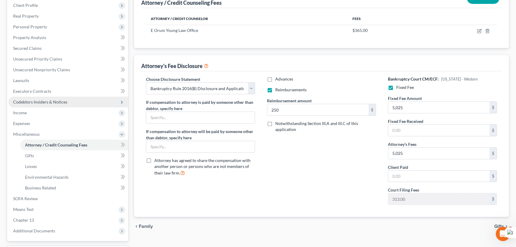
scroll to position [25, 0]
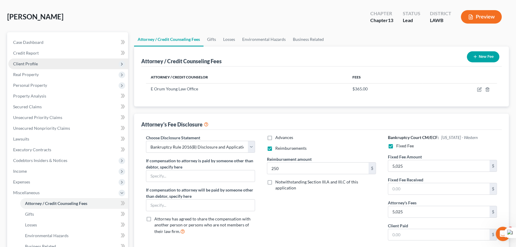
click at [65, 60] on span "Client Profile" at bounding box center [68, 63] width 120 height 11
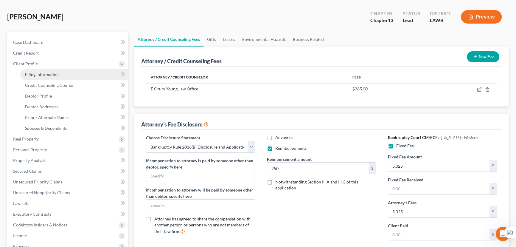
click at [64, 74] on link "Filing Information" at bounding box center [74, 74] width 108 height 11
select select "1"
select select "0"
select select "3"
select select "36"
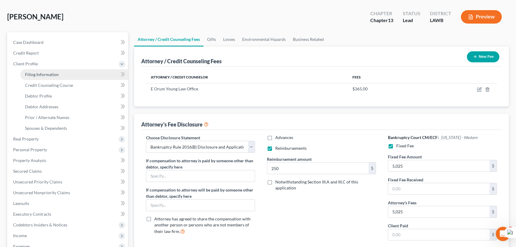
select select "0"
select select "19"
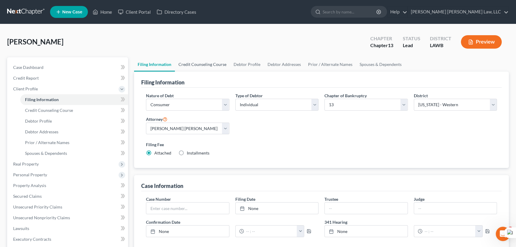
click at [207, 60] on link "Credit Counseling Course" at bounding box center [202, 64] width 55 height 14
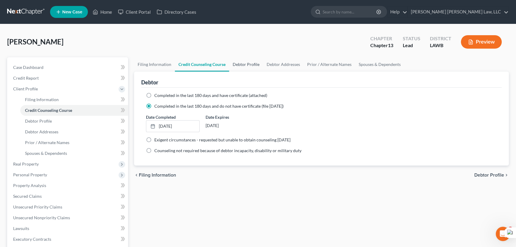
click at [250, 63] on link "Debtor Profile" at bounding box center [246, 64] width 34 height 14
select select "4"
select select "2"
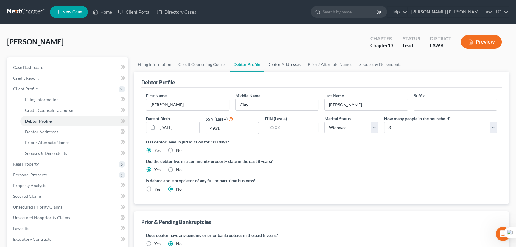
click at [291, 65] on link "Debtor Addresses" at bounding box center [284, 64] width 41 height 14
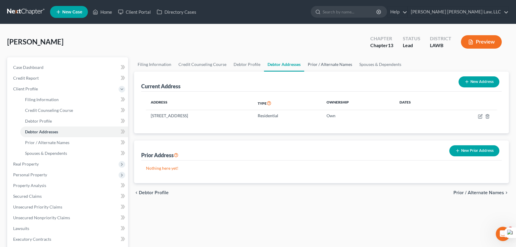
click at [315, 63] on link "Prior / Alternate Names" at bounding box center [330, 64] width 52 height 14
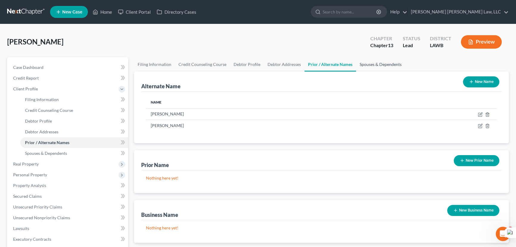
click at [360, 66] on link "Spouses & Dependents" at bounding box center [380, 64] width 49 height 14
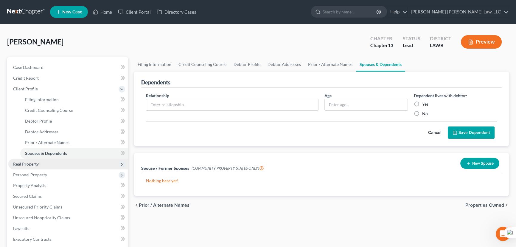
click at [37, 169] on span "Personal Property" at bounding box center [68, 174] width 120 height 11
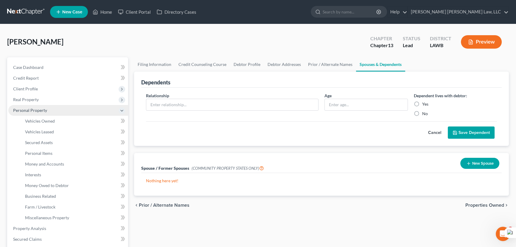
click at [50, 100] on span "Real Property" at bounding box center [68, 99] width 120 height 11
click at [55, 110] on span "Properties Owned" at bounding box center [42, 110] width 34 height 5
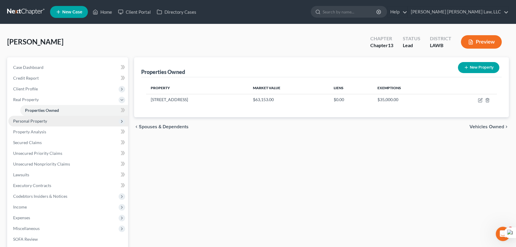
click at [76, 124] on span "Personal Property" at bounding box center [68, 121] width 120 height 11
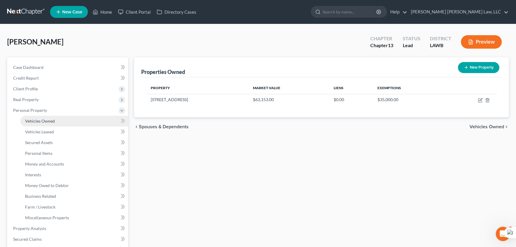
click at [71, 122] on link "Vehicles Owned" at bounding box center [74, 121] width 108 height 11
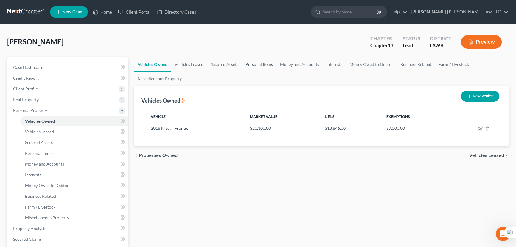
click at [252, 64] on link "Personal Items" at bounding box center [259, 64] width 35 height 14
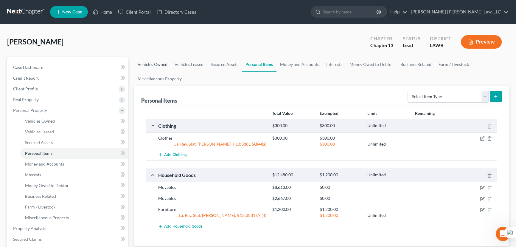
click at [157, 64] on link "Vehicles Owned" at bounding box center [152, 64] width 37 height 14
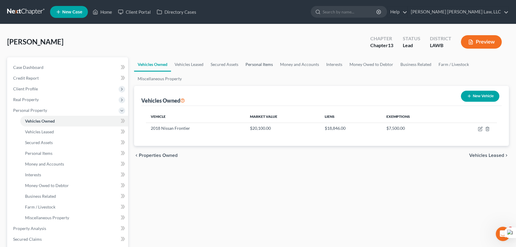
click at [253, 68] on link "Personal Items" at bounding box center [259, 64] width 35 height 14
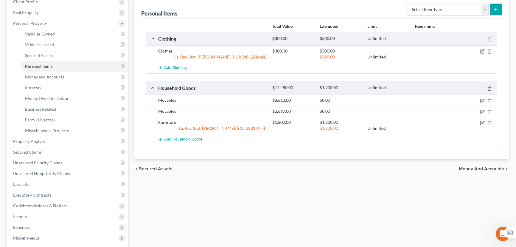
scroll to position [108, 0]
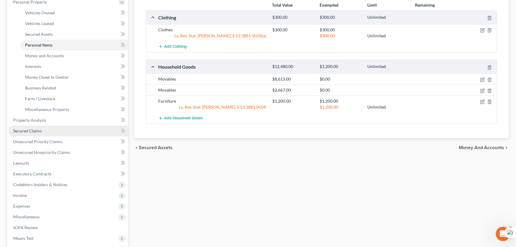
click at [56, 128] on link "Secured Claims" at bounding box center [68, 131] width 120 height 11
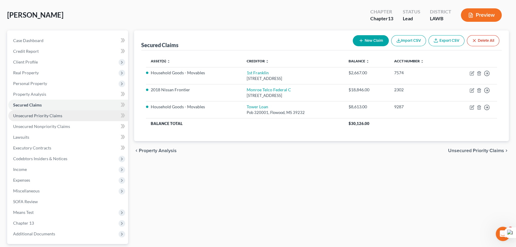
click at [74, 117] on link "Unsecured Priority Claims" at bounding box center [68, 115] width 120 height 11
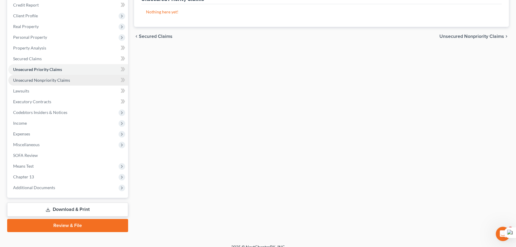
scroll to position [80, 0]
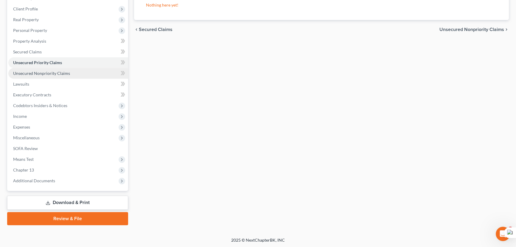
click at [79, 73] on link "Unsecured Nonpriority Claims" at bounding box center [68, 73] width 120 height 11
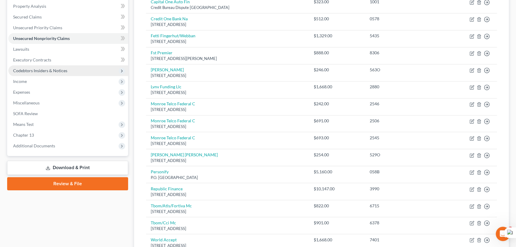
scroll to position [101, 0]
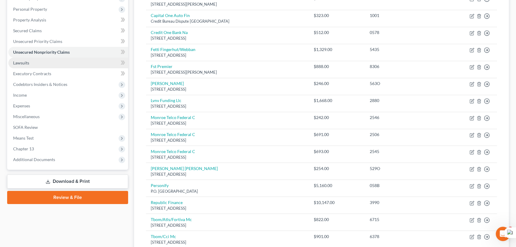
click at [48, 65] on link "Lawsuits" at bounding box center [68, 63] width 120 height 11
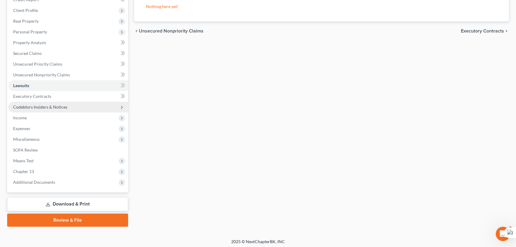
scroll to position [80, 0]
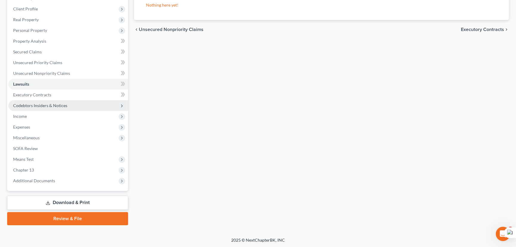
click at [84, 103] on span "Codebtors Insiders & Notices" at bounding box center [68, 105] width 120 height 11
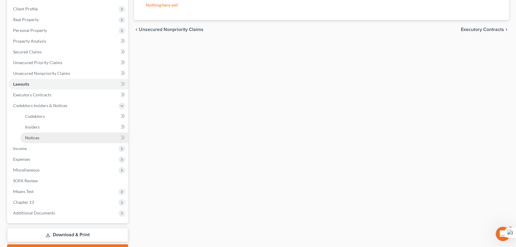
click at [73, 142] on link "Notices" at bounding box center [74, 137] width 108 height 11
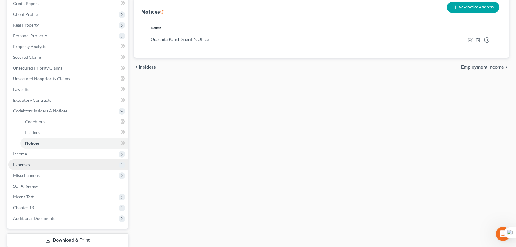
scroll to position [112, 0]
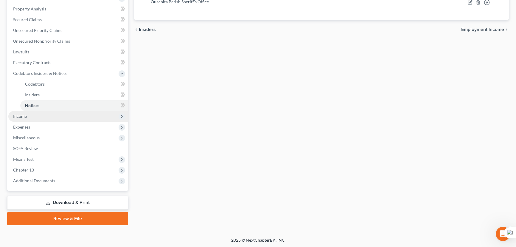
click at [78, 116] on span "Income" at bounding box center [68, 116] width 120 height 11
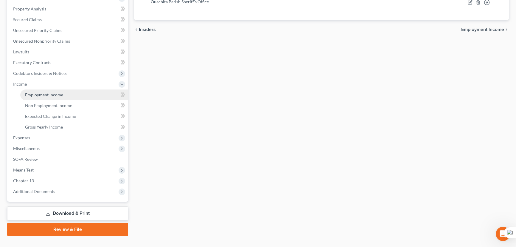
click at [57, 91] on link "Employment Income" at bounding box center [74, 94] width 108 height 11
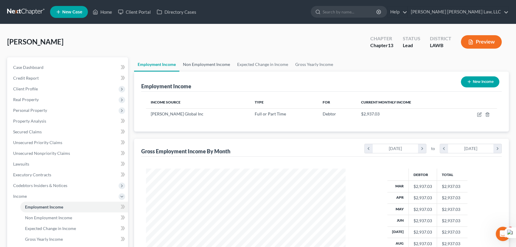
scroll to position [107, 212]
click at [218, 64] on link "Non Employment Income" at bounding box center [206, 64] width 54 height 14
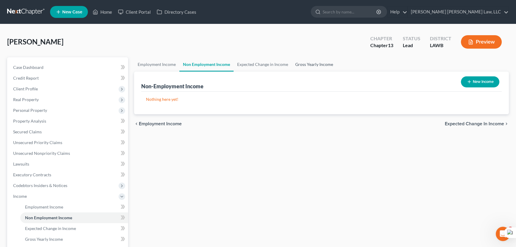
click at [320, 65] on link "Gross Yearly Income" at bounding box center [314, 64] width 45 height 14
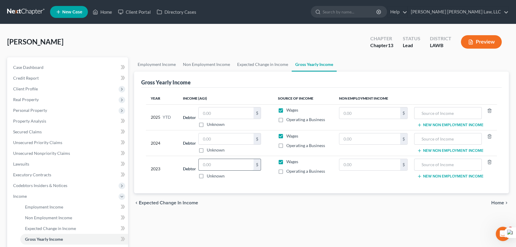
click at [236, 161] on input "text" at bounding box center [226, 164] width 55 height 11
type input "41,886"
drag, startPoint x: 240, startPoint y: 142, endPoint x: 246, endPoint y: 140, distance: 6.3
click at [240, 142] on input "text" at bounding box center [226, 138] width 55 height 11
type input "39,649"
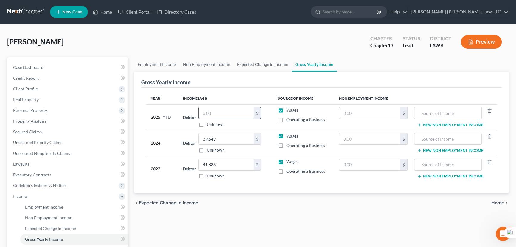
click at [238, 112] on input "text" at bounding box center [226, 112] width 55 height 11
type input "29,754.07"
click at [204, 69] on link "Non Employment Income" at bounding box center [206, 64] width 54 height 14
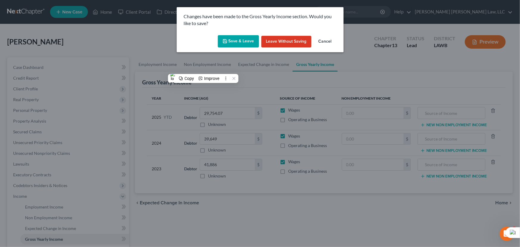
click at [158, 65] on div "Changes have been made to the Gross Yearly Income section. Would you like to sa…" at bounding box center [260, 123] width 520 height 247
click at [226, 42] on icon "button" at bounding box center [225, 41] width 5 height 5
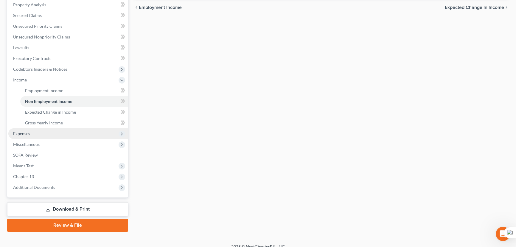
scroll to position [123, 0]
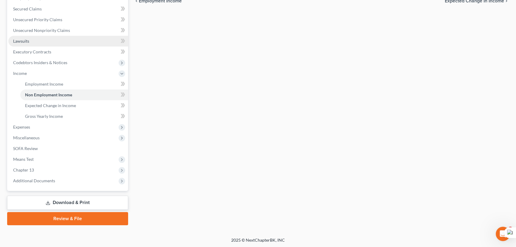
click at [64, 41] on link "Lawsuits" at bounding box center [68, 41] width 120 height 11
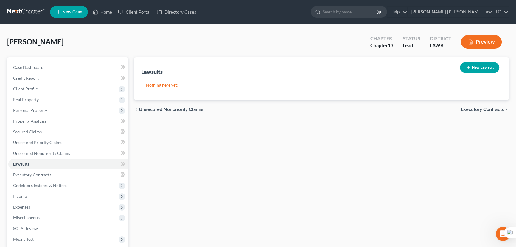
click at [474, 65] on button "New Lawsuit" at bounding box center [479, 67] width 39 height 11
select select "0"
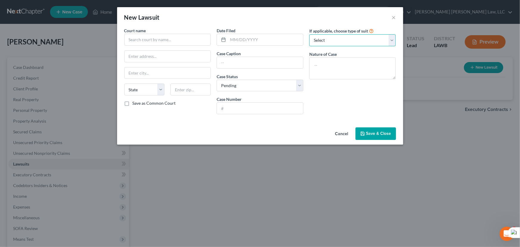
click at [367, 35] on select "Select Repossession Garnishment Foreclosure Attached, Seized, Or Levied Other" at bounding box center [352, 40] width 87 height 12
select select "1"
click at [309, 34] on select "Select Repossession Garnishment Foreclosure Attached, Seized, Or Levied Other" at bounding box center [352, 40] width 87 height 12
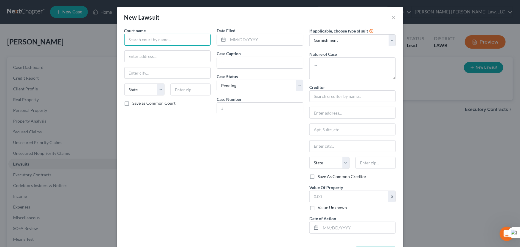
click at [149, 37] on input "text" at bounding box center [167, 40] width 87 height 12
type input "Fourth Judicial District Court"
click at [272, 62] on input "text" at bounding box center [260, 62] width 86 height 11
type input "1st Franklin Financial Corporation Vs. [PERSON_NAME]"
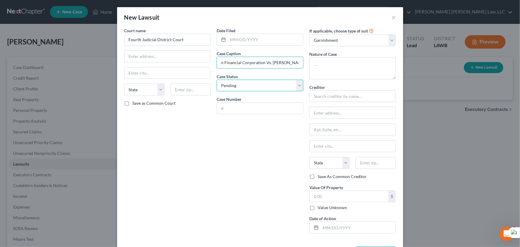
click at [273, 86] on select "Select Pending On Appeal Concluded" at bounding box center [260, 86] width 87 height 12
select select "2"
click at [217, 80] on select "Select Pending On Appeal Concluded" at bounding box center [260, 86] width 87 height 12
click at [262, 109] on input "text" at bounding box center [260, 108] width 86 height 11
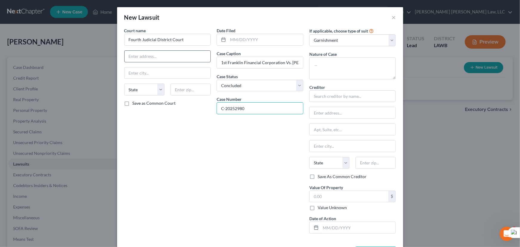
type input "C-20252980"
drag, startPoint x: 180, startPoint y: 56, endPoint x: 328, endPoint y: 32, distance: 149.2
click at [180, 56] on input "text" at bounding box center [168, 56] width 86 height 11
click at [134, 54] on input "text" at bounding box center [168, 56] width 86 height 11
type input "[STREET_ADDRESS][PERSON_NAME]"
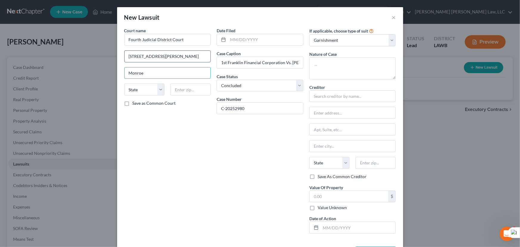
type input "Monroe"
select select "19"
type input "71201"
drag, startPoint x: 342, startPoint y: 94, endPoint x: 337, endPoint y: 95, distance: 5.2
click at [342, 94] on input "text" at bounding box center [352, 96] width 87 height 12
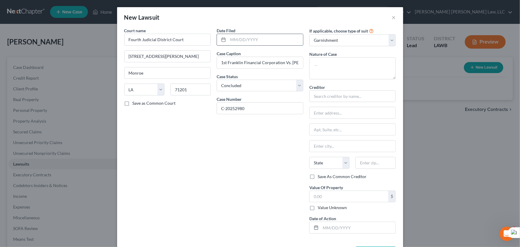
click at [270, 41] on input "text" at bounding box center [265, 39] width 75 height 11
type input "[DATE]"
click at [275, 61] on input "1st Franklin Financial Corporation Vs. [PERSON_NAME]" at bounding box center [260, 62] width 86 height 11
click at [368, 73] on textarea at bounding box center [352, 68] width 87 height 22
click at [371, 43] on select "Select Repossession Garnishment Foreclosure Attached, Seized, Or Levied Other" at bounding box center [352, 40] width 87 height 12
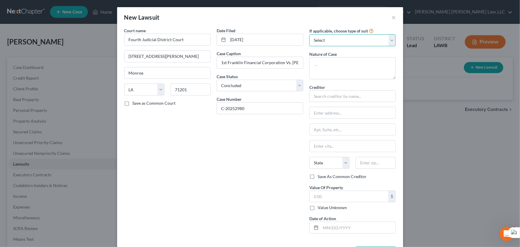
click at [309, 34] on select "Select Repossession Garnishment Foreclosure Attached, Seized, Or Levied Other" at bounding box center [352, 40] width 87 height 12
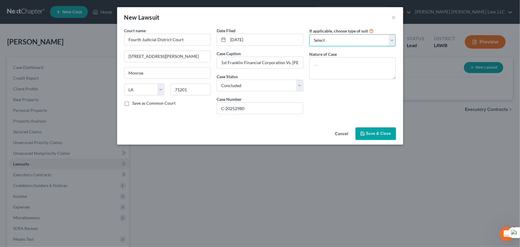
click at [367, 42] on select "Select Repossession Garnishment Foreclosure Attached, Seized, Or Levied Other" at bounding box center [352, 40] width 87 height 12
select select "4"
click at [309, 34] on select "Select Repossession Garnishment Foreclosure Attached, Seized, Or Levied Other" at bounding box center [352, 40] width 87 height 12
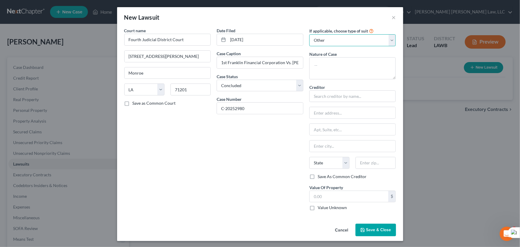
drag, startPoint x: 337, startPoint y: 39, endPoint x: 337, endPoint y: 45, distance: 5.7
click at [337, 39] on select "Select Repossession Garnishment Foreclosure Attached, Seized, Or Levied Other" at bounding box center [352, 40] width 87 height 12
select select
click at [309, 34] on select "Select Repossession Garnishment Foreclosure Attached, Seized, Or Levied Other" at bounding box center [352, 40] width 87 height 12
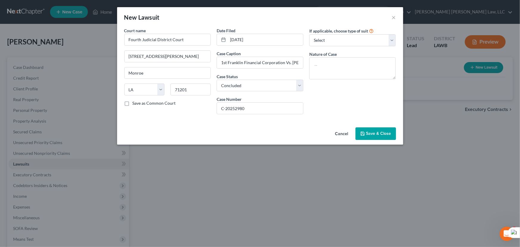
click at [375, 131] on span "Save & Close" at bounding box center [378, 133] width 25 height 5
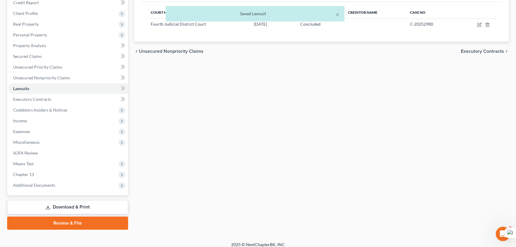
scroll to position [80, 0]
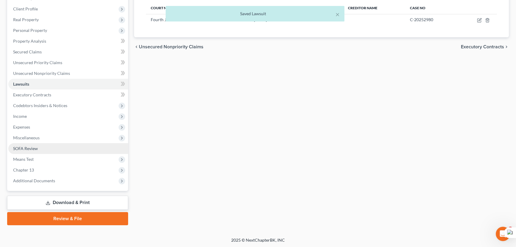
drag, startPoint x: 54, startPoint y: 135, endPoint x: 55, endPoint y: 147, distance: 11.7
click at [54, 135] on span "Miscellaneous" at bounding box center [68, 137] width 120 height 11
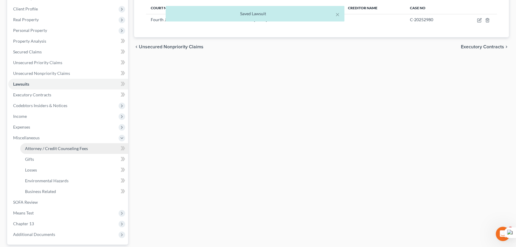
click at [58, 151] on link "Attorney / Credit Counseling Fees" at bounding box center [74, 148] width 108 height 11
select select "1"
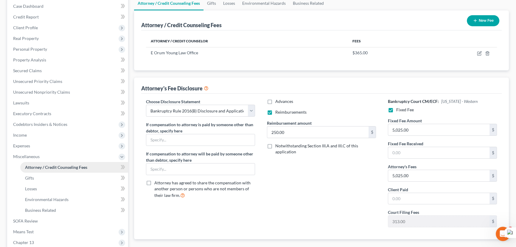
scroll to position [134, 0]
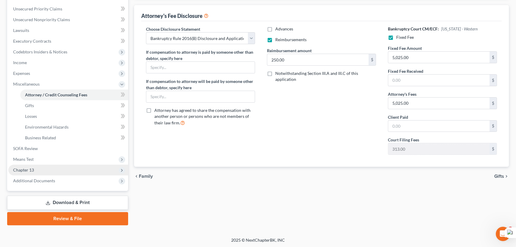
click at [48, 170] on span "Chapter 13" at bounding box center [68, 170] width 120 height 11
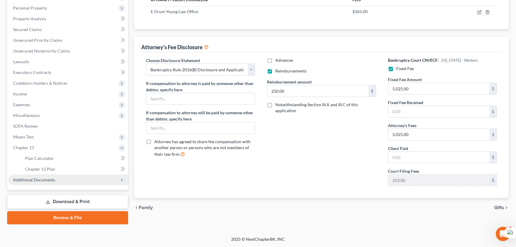
scroll to position [101, 0]
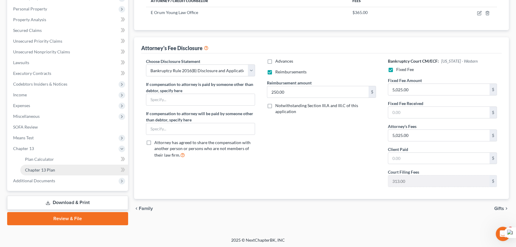
click at [50, 170] on span "Chapter 13 Plan" at bounding box center [40, 169] width 30 height 5
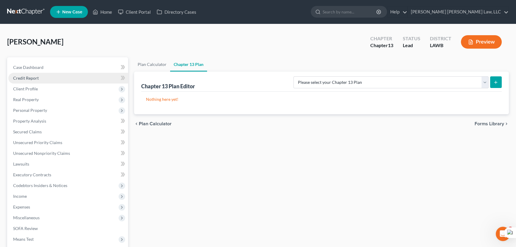
click at [58, 83] on link "Credit Report" at bounding box center [68, 78] width 120 height 11
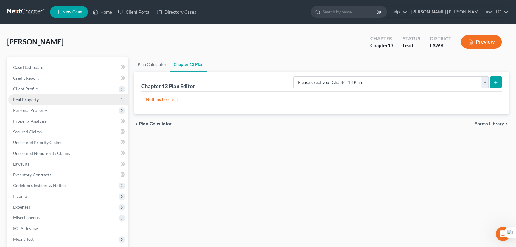
click at [58, 94] on span "Real Property" at bounding box center [68, 99] width 120 height 11
click at [56, 90] on span "Client Profile" at bounding box center [68, 88] width 120 height 11
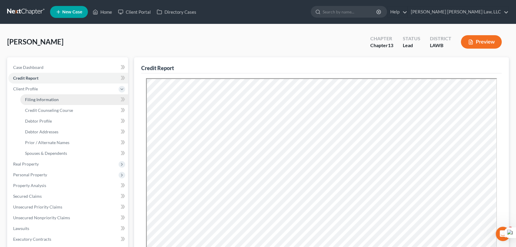
click at [51, 100] on span "Filing Information" at bounding box center [42, 99] width 34 height 5
select select "1"
select select "0"
select select "3"
select select "36"
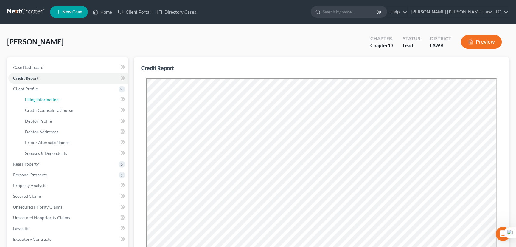
select select "0"
select select "19"
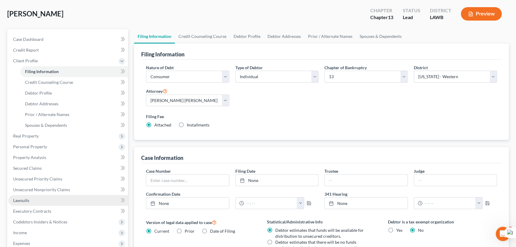
scroll to position [54, 0]
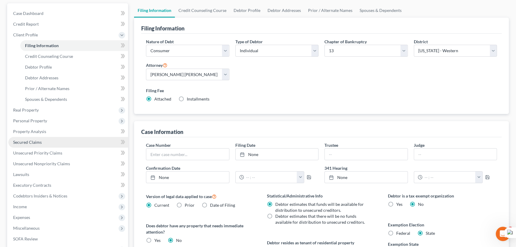
click at [57, 137] on link "Secured Claims" at bounding box center [68, 142] width 120 height 11
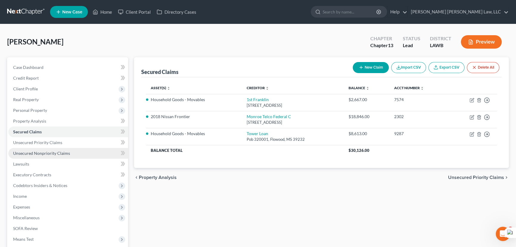
click at [67, 151] on span "Unsecured Nonpriority Claims" at bounding box center [41, 153] width 57 height 5
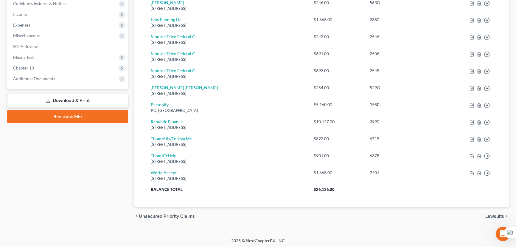
scroll to position [182, 0]
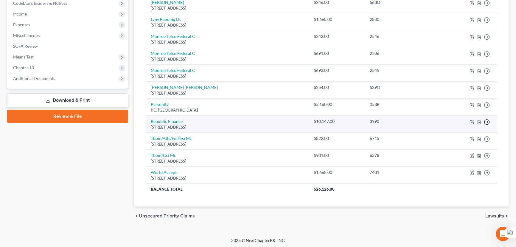
click at [487, 121] on polyline "button" at bounding box center [487, 122] width 1 height 2
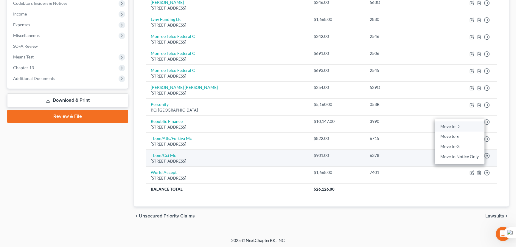
drag, startPoint x: 462, startPoint y: 127, endPoint x: 334, endPoint y: 151, distance: 130.0
click at [462, 127] on link "Move to D" at bounding box center [460, 126] width 50 height 10
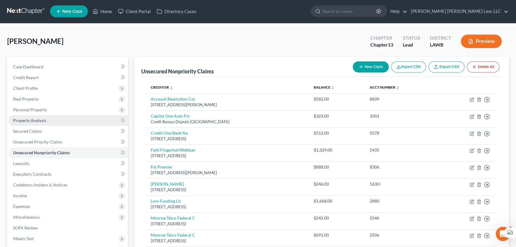
scroll to position [0, 0]
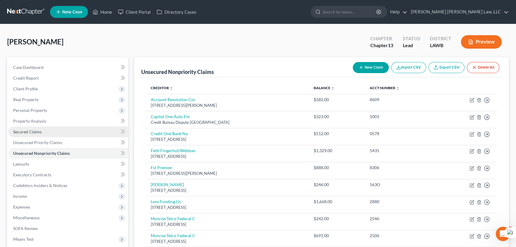
click at [62, 130] on link "Secured Claims" at bounding box center [68, 131] width 120 height 11
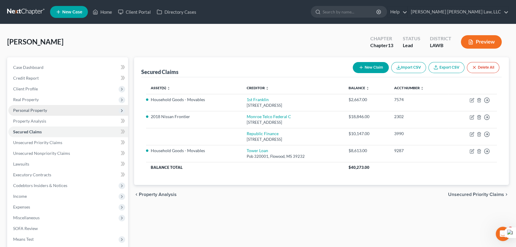
click at [50, 108] on span "Personal Property" at bounding box center [68, 110] width 120 height 11
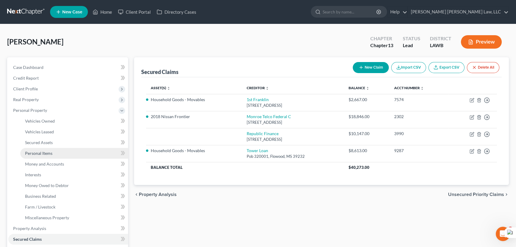
click at [57, 156] on link "Personal Items" at bounding box center [74, 153] width 108 height 11
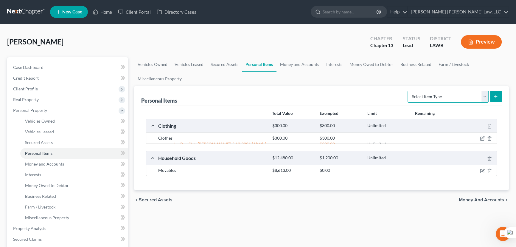
click at [423, 99] on select "Select Item Type Clothing (A/B: 11) Collectibles Of Value (A/B: 8) Electronics …" at bounding box center [448, 97] width 81 height 12
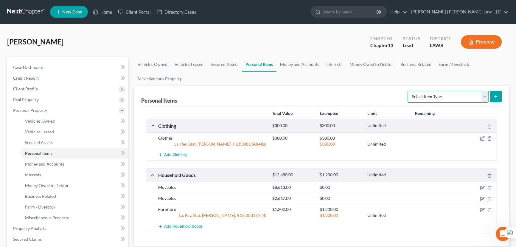
select select "household_goods"
click at [409, 91] on select "Select Item Type Clothing (A/B: 11) Collectibles Of Value (A/B: 8) Electronics …" at bounding box center [448, 97] width 81 height 12
click at [497, 92] on button "submit" at bounding box center [496, 97] width 12 height 12
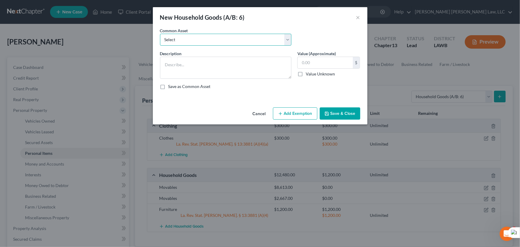
click at [202, 42] on select "Select Furniture Movables 2002 Chevy Tahoe 231,000 miles Movables Movables Mova…" at bounding box center [225, 40] width 131 height 12
select select "1"
click at [160, 34] on select "Select Furniture Movables 2002 Chevy Tahoe 231,000 miles Movables Movables Mova…" at bounding box center [225, 40] width 131 height 12
type textarea "Movables"
click at [331, 65] on input "3,600.00" at bounding box center [325, 62] width 55 height 11
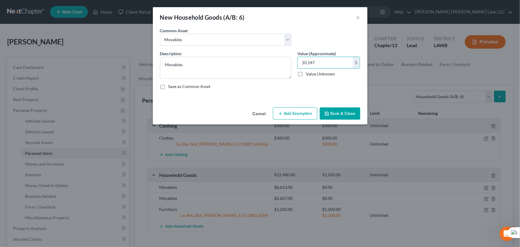
type input "10,147"
click at [343, 116] on button "Save & Close" at bounding box center [340, 113] width 41 height 13
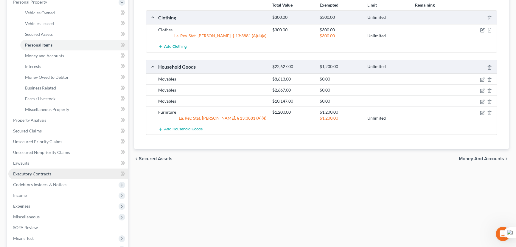
scroll to position [187, 0]
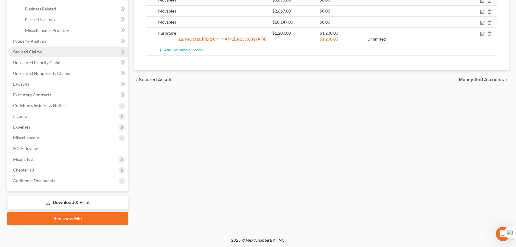
click at [60, 52] on link "Secured Claims" at bounding box center [68, 52] width 120 height 11
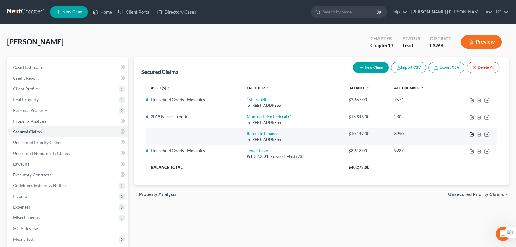
click at [473, 134] on icon "button" at bounding box center [472, 134] width 5 height 5
select select "19"
select select "0"
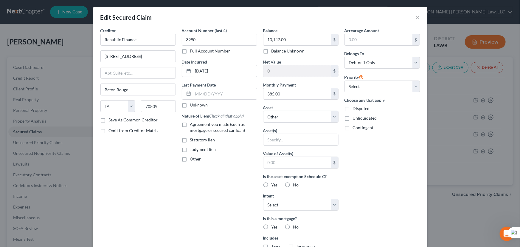
click at [295, 122] on div "Balance 10,147.00 $ Balance Unknown Balance Undetermined 10,147.00 $ Balance Un…" at bounding box center [300, 160] width 81 height 266
click at [297, 116] on select "Select Other Multiple Assets Household Goods - Movables - $8613.0 Household Goo…" at bounding box center [300, 117] width 75 height 12
select select "4"
click at [263, 111] on select "Select Other Multiple Assets Household Goods - Movables - $8613.0 Household Goo…" at bounding box center [300, 117] width 75 height 12
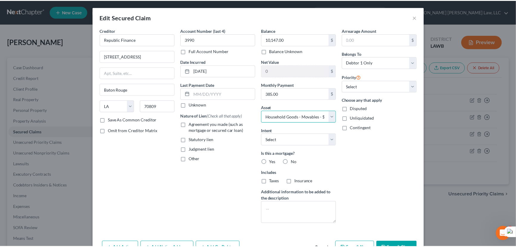
scroll to position [36, 0]
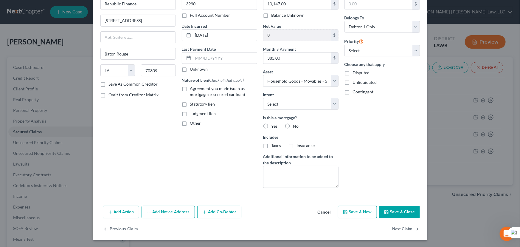
click at [397, 215] on button "Save & Close" at bounding box center [399, 212] width 41 height 13
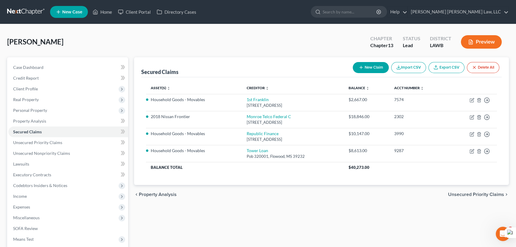
click at [38, 11] on link at bounding box center [26, 12] width 38 height 11
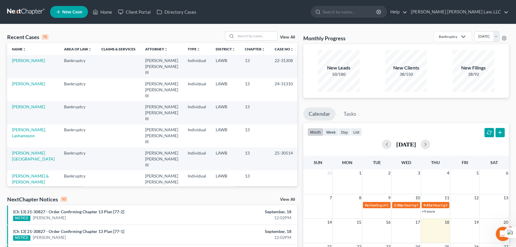
click at [38, 11] on link at bounding box center [26, 12] width 38 height 11
